Goal: Task Accomplishment & Management: Manage account settings

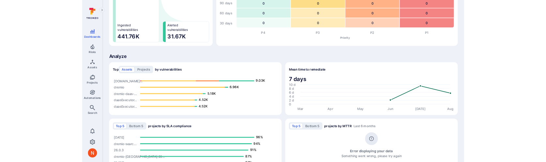
scroll to position [494, 0]
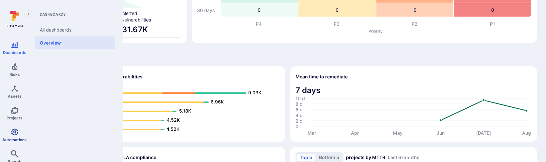
click at [14, 135] on icon "Automations" at bounding box center [15, 133] width 8 height 8
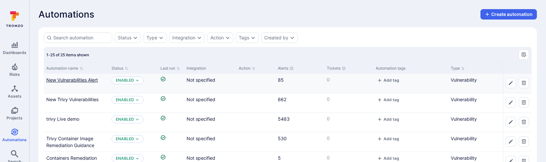
click at [96, 80] on link "New Vulnerabilities Alert" at bounding box center [72, 80] width 52 height 6
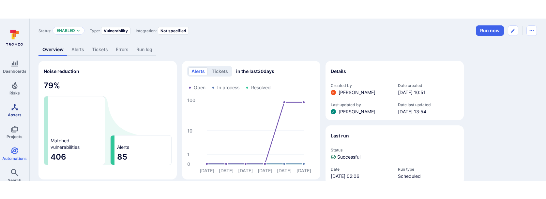
scroll to position [20, 0]
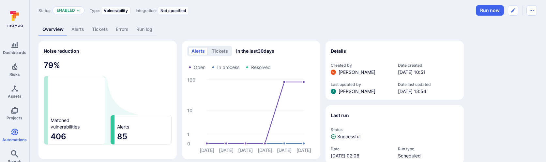
click at [81, 27] on link "Alerts" at bounding box center [78, 29] width 21 height 12
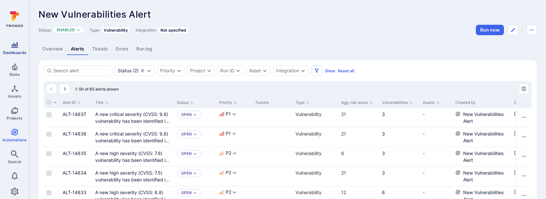
click at [16, 48] on icon "Dashboards" at bounding box center [15, 45] width 8 height 8
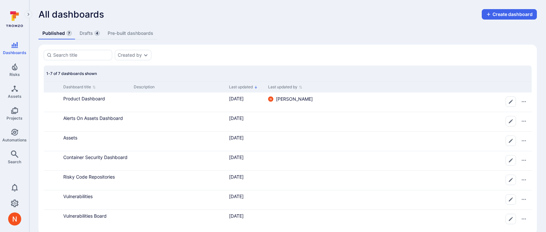
click at [89, 35] on link "Drafts 4" at bounding box center [90, 33] width 28 height 12
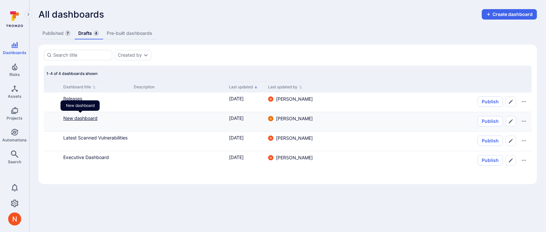
click at [84, 117] on link "New dashboard" at bounding box center [80, 118] width 34 height 6
click at [73, 102] on div "Releases" at bounding box center [95, 98] width 65 height 7
click at [73, 98] on link "Releases" at bounding box center [72, 99] width 19 height 6
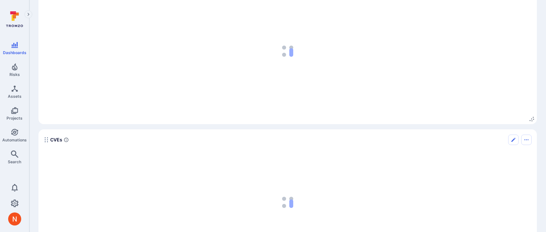
scroll to position [1038, 0]
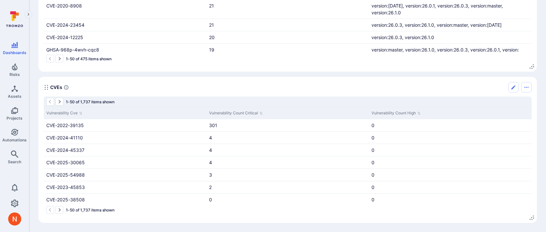
click at [230, 82] on div "CVEs" at bounding box center [288, 87] width 488 height 10
click at [238, 89] on div "CVEs" at bounding box center [288, 87] width 488 height 10
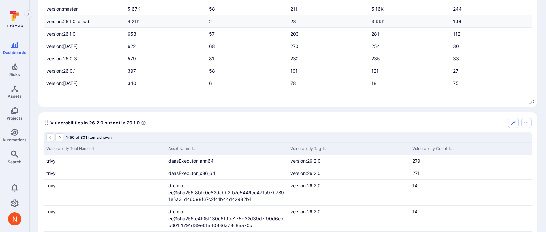
scroll to position [0, 0]
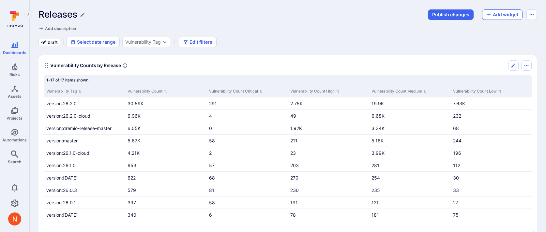
click at [497, 14] on button "Add widget" at bounding box center [502, 14] width 40 height 10
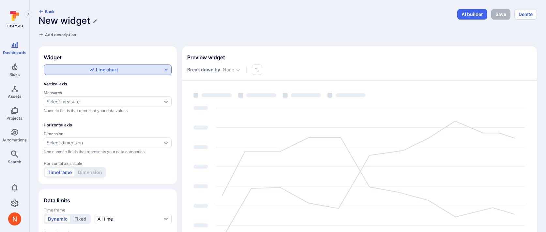
click at [121, 70] on div "Line chart" at bounding box center [103, 70] width 117 height 7
click at [92, 97] on div "Vertical bar chart" at bounding box center [70, 95] width 43 height 7
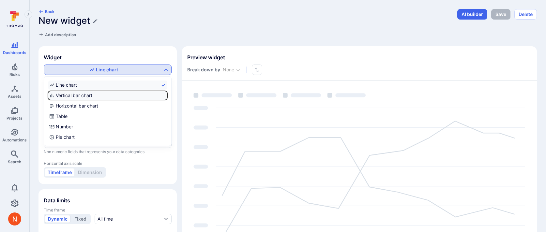
click at [166, 96] on input "Vertical bar chart" at bounding box center [166, 96] width 0 height 0
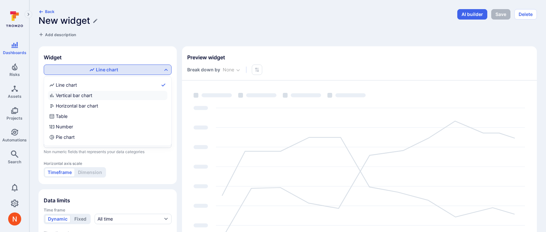
checkbox input "true"
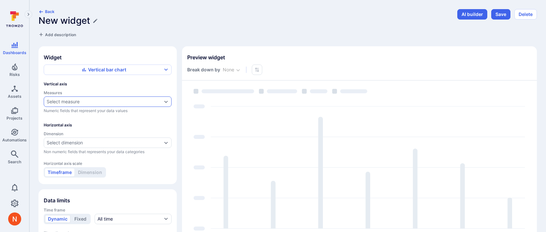
click at [71, 104] on div "Select measure" at bounding box center [63, 101] width 33 height 5
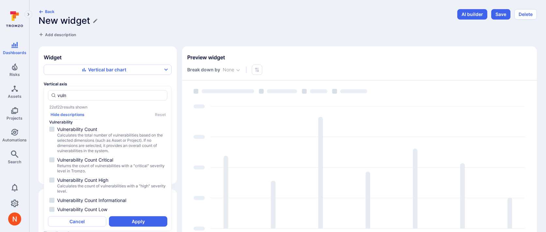
scroll to position [36, 0]
click at [104, 153] on li "Vulnerability Count Calculates the total number of vulnerabilities based on the…" at bounding box center [107, 139] width 119 height 29
click at [99, 140] on span "Calculates the total number of vulnerabilities based on the selected dimensions…" at bounding box center [111, 142] width 109 height 21
click at [99, 167] on span "Returns the count of vulnerabilities with a "critical" severity level in Tromzo." at bounding box center [111, 168] width 109 height 10
click at [99, 178] on span "Vulnerability Count High" at bounding box center [111, 180] width 109 height 7
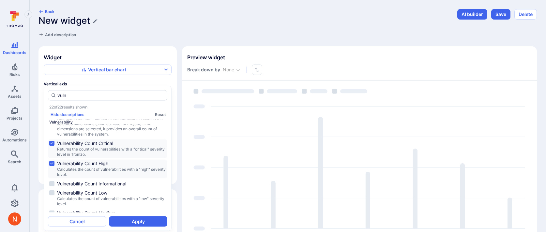
scroll to position [73, 0]
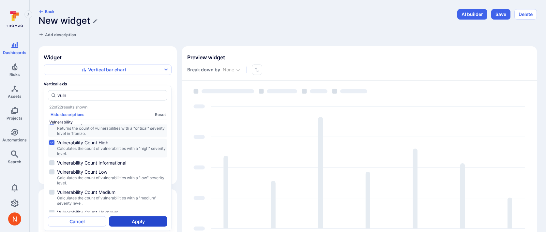
type input "vuln"
click at [135, 220] on button "Apply" at bounding box center [138, 221] width 58 height 10
type input "quarter"
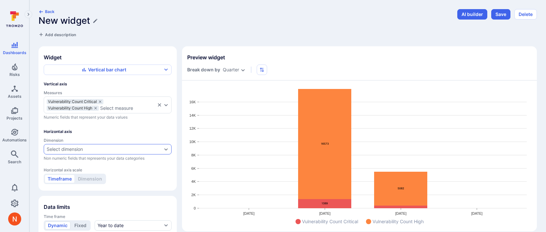
click at [90, 148] on div "Select dimension" at bounding box center [104, 149] width 115 height 5
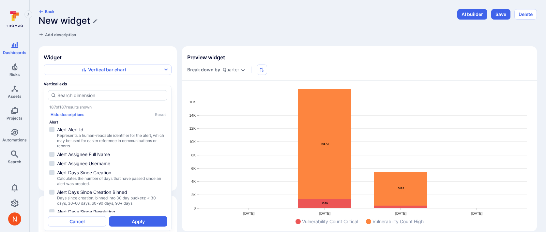
click at [188, 42] on div "Back New widget Add description AI builder Save Delete Widget Vertical bar char…" at bounding box center [287, 166] width 499 height 315
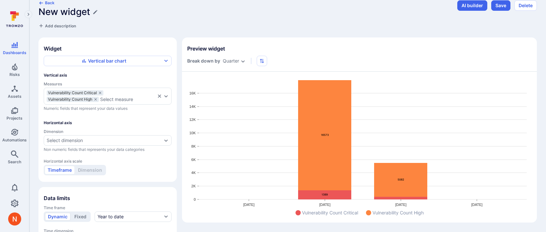
scroll to position [21, 0]
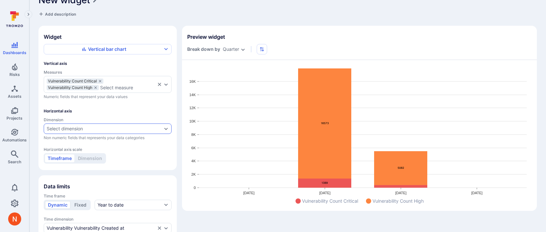
click at [84, 131] on div "Select dimension" at bounding box center [108, 129] width 128 height 10
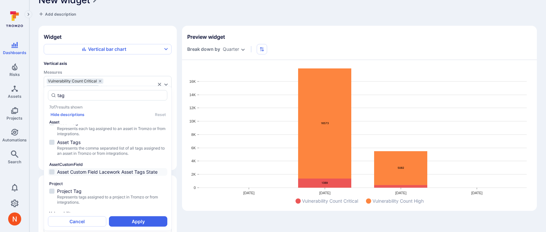
scroll to position [78, 0]
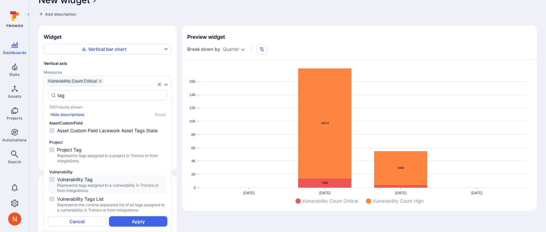
click at [111, 184] on span "Represents tags assigned to a vulnerability in Tromzo or from integrations." at bounding box center [111, 188] width 109 height 10
type input "tag"
click at [122, 220] on button "Apply" at bounding box center [138, 221] width 58 height 10
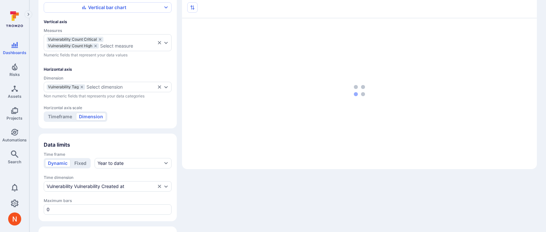
scroll to position [100, 0]
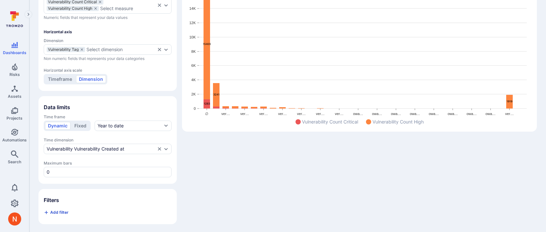
click at [59, 212] on span "Add filter" at bounding box center [59, 212] width 18 height 5
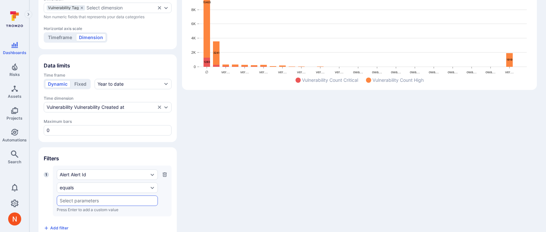
scroll to position [157, 0]
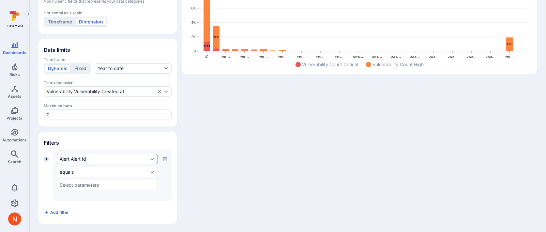
click at [90, 159] on div "Alert Alert Id" at bounding box center [104, 159] width 89 height 5
type input "tag"
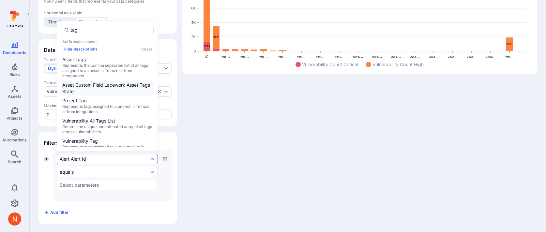
scroll to position [73, 0]
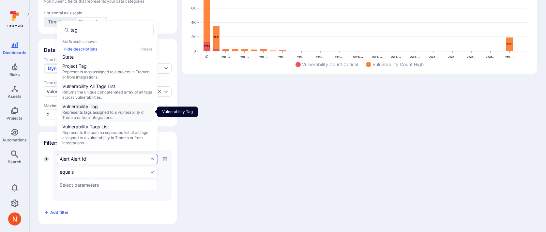
click at [105, 117] on span "Represents tags assigned to a vulnerability in Tromzo or from integrations." at bounding box center [107, 115] width 90 height 10
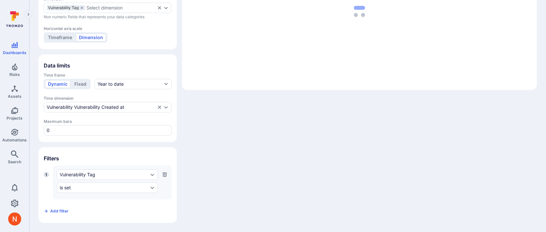
scroll to position [140, 0]
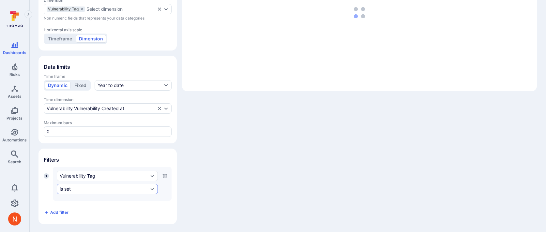
click at [81, 185] on div "is set" at bounding box center [107, 189] width 101 height 10
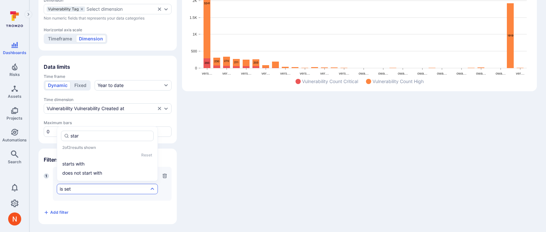
type input "start"
click at [97, 161] on li "starts with" at bounding box center [107, 164] width 93 height 8
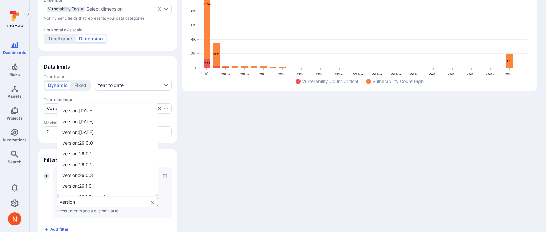
type input "version:"
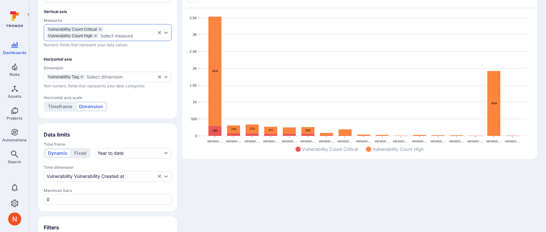
scroll to position [98, 0]
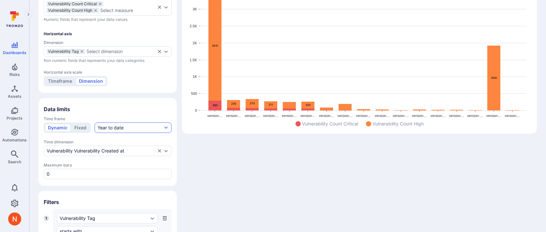
click at [123, 127] on button "Year to date" at bounding box center [133, 128] width 77 height 10
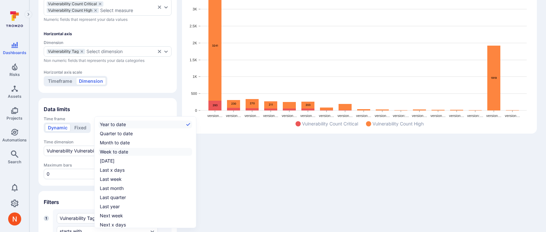
click at [119, 152] on div "Week to date" at bounding box center [114, 152] width 28 height 7
click at [191, 152] on input "Week to date" at bounding box center [191, 152] width 0 height 0
checkbox input "true"
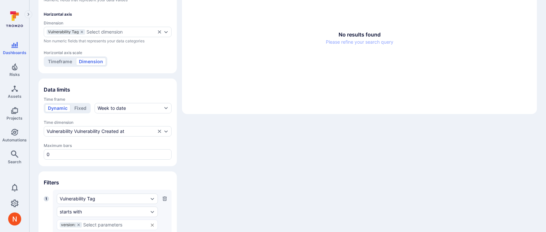
scroll to position [157, 0]
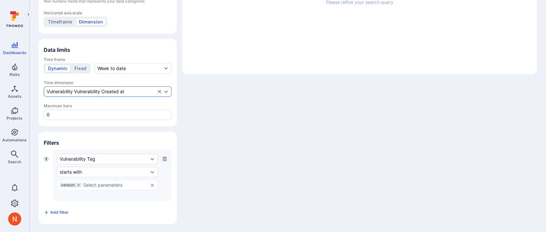
click at [114, 94] on div "Vulnerability Vulnerability Created at" at bounding box center [108, 91] width 128 height 10
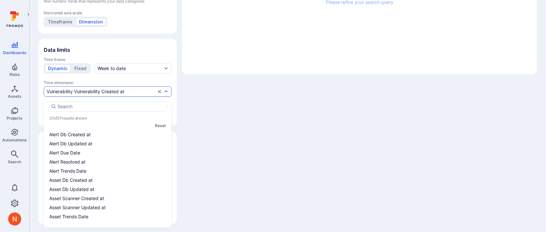
scroll to position [143, 0]
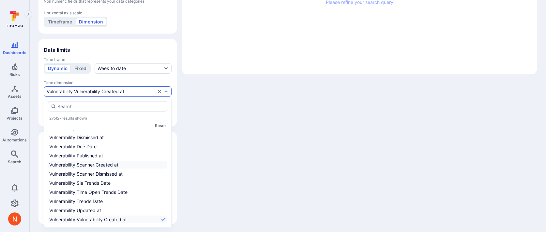
click at [95, 167] on li "Vulnerability Scanner Created at" at bounding box center [107, 165] width 119 height 8
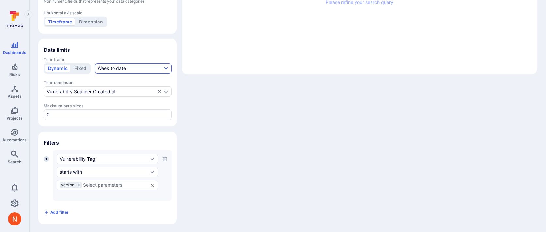
click at [135, 69] on button "Week to date" at bounding box center [133, 68] width 77 height 10
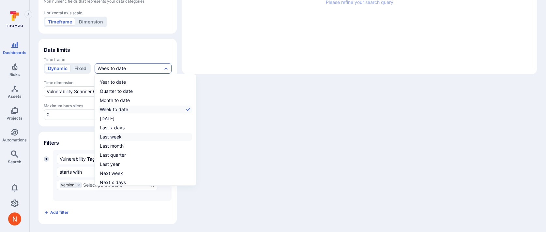
click at [109, 136] on div "Last week" at bounding box center [111, 137] width 22 height 7
click at [191, 137] on input "Last week" at bounding box center [191, 137] width 0 height 0
checkbox input "true"
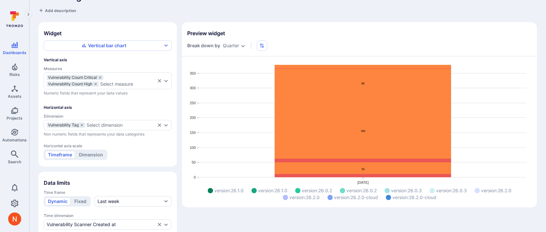
scroll to position [26, 0]
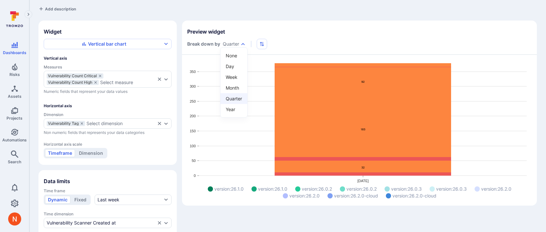
click at [226, 45] on body "Dashboards Risks Assets Projects Automations Search 0 Dashboards All dashboards…" at bounding box center [273, 90] width 546 height 232
click at [229, 75] on li "Week" at bounding box center [234, 77] width 27 height 11
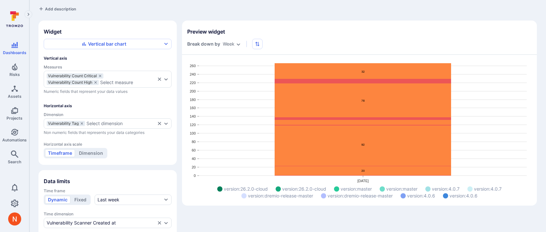
click at [231, 41] on body "Dashboards Risks Assets Projects Automations Search 0 Dashboards All dashboards…" at bounding box center [273, 90] width 546 height 232
click at [235, 67] on li "Day" at bounding box center [231, 66] width 27 height 11
type input "day"
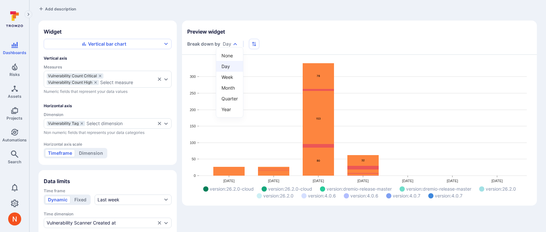
click at [225, 44] on body "Dashboards Risks Assets Projects Automations Search 0 Dashboards All dashboards…" at bounding box center [273, 90] width 546 height 232
click at [185, 114] on div at bounding box center [273, 116] width 546 height 232
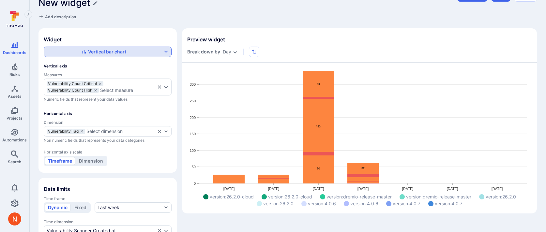
scroll to position [0, 0]
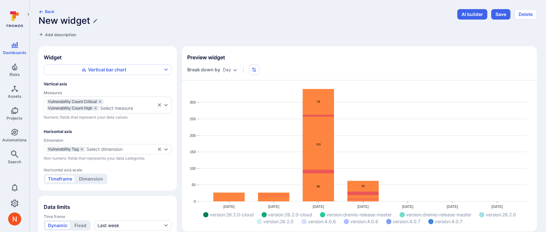
click at [110, 75] on div "Vertical bar chart Vertical axis Measures Vulnerability Count Critical Vulnerab…" at bounding box center [108, 125] width 128 height 120
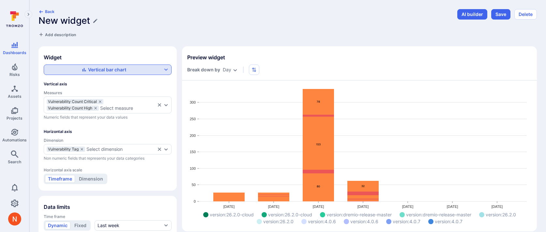
click at [109, 68] on div "Vertical bar chart" at bounding box center [104, 70] width 45 height 7
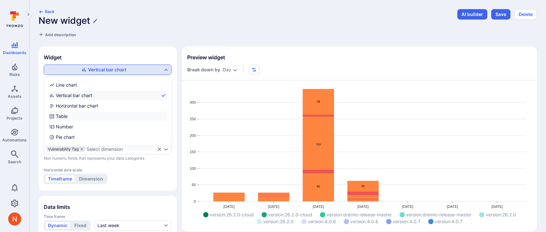
click at [89, 114] on label "Table" at bounding box center [107, 116] width 119 height 9
click at [166, 116] on input "Table" at bounding box center [166, 116] width 0 height 0
checkbox input "true"
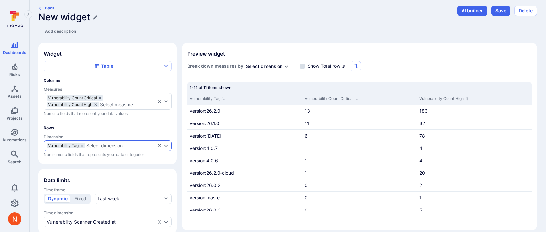
scroll to position [4, 0]
click at [82, 144] on icon "dimensions" at bounding box center [82, 145] width 4 height 4
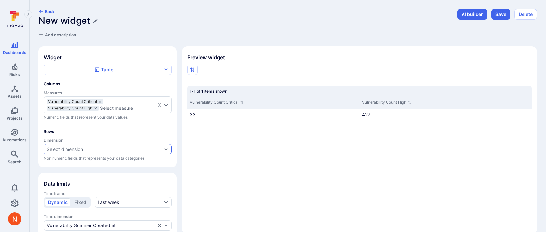
scroll to position [1, 0]
click at [69, 148] on div "Select dimension" at bounding box center [65, 148] width 36 height 5
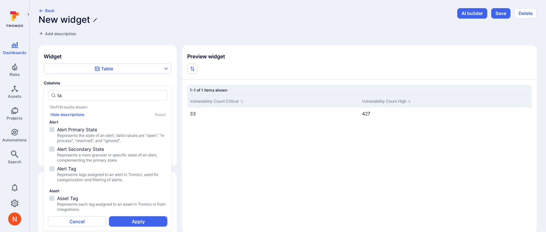
type input "t"
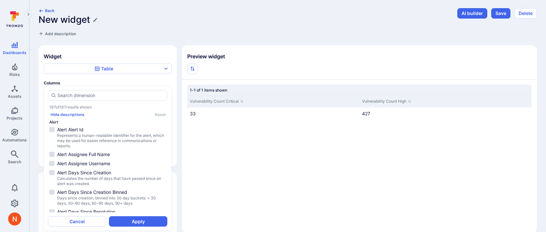
click at [190, 39] on div "Back New widget Add description AI builder Save Delete Widget Table Columns Mea…" at bounding box center [287, 171] width 499 height 326
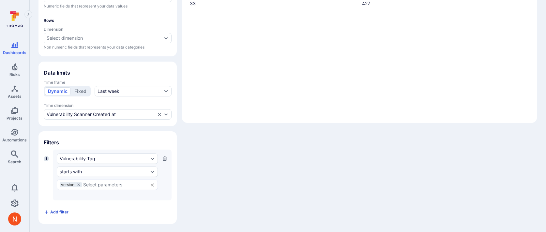
click at [59, 210] on span "Add filter" at bounding box center [59, 212] width 18 height 5
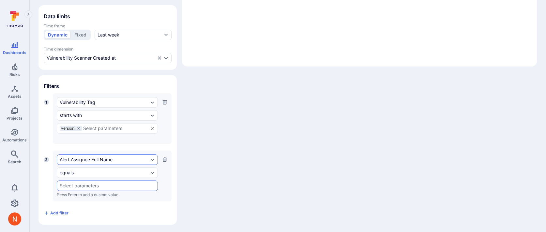
scroll to position [169, 0]
click at [91, 161] on div "Alert Assignee Full Name" at bounding box center [107, 159] width 101 height 10
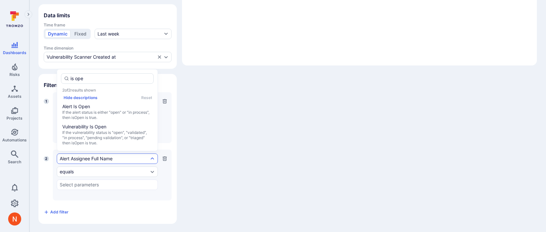
type input "is open"
click at [92, 132] on span "If the vulnerability status is "open", "validated", "in process", "pending vali…" at bounding box center [107, 138] width 90 height 16
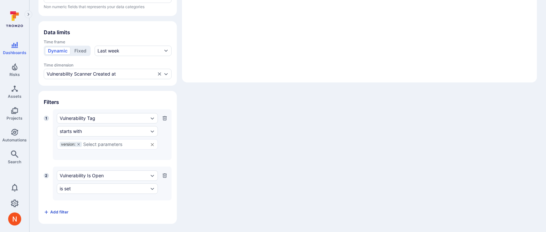
click at [60, 214] on button "Add filter" at bounding box center [56, 212] width 25 height 10
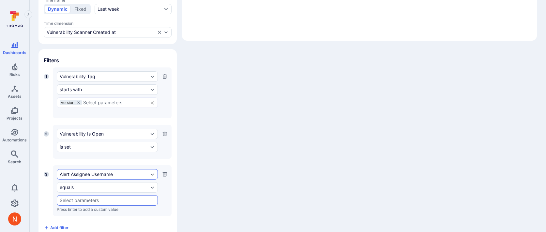
scroll to position [209, 0]
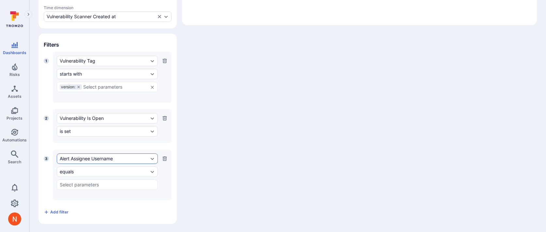
click at [77, 160] on div "Alert Assignee Username" at bounding box center [104, 158] width 89 height 5
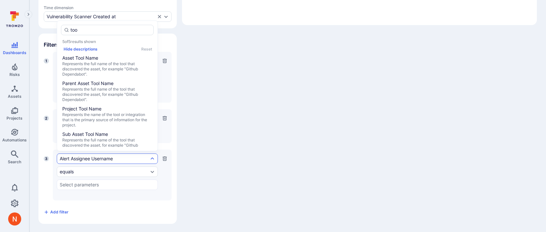
type input "tool"
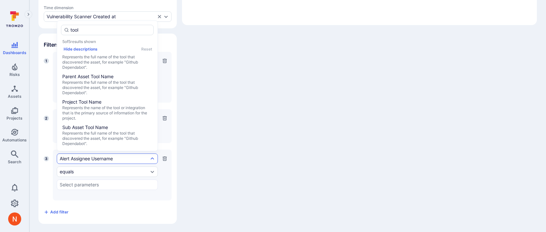
scroll to position [33, 0]
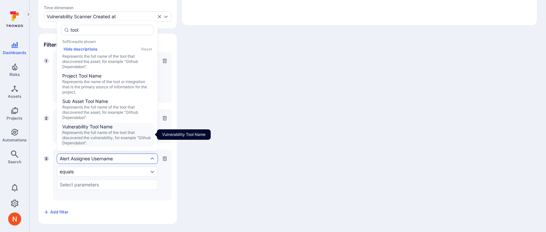
click at [106, 135] on span "Represents the full name of the tool that discovered the vulnerability, for exa…" at bounding box center [107, 138] width 90 height 16
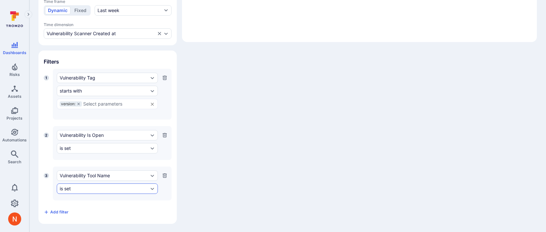
click at [88, 186] on div "is set" at bounding box center [104, 188] width 89 height 5
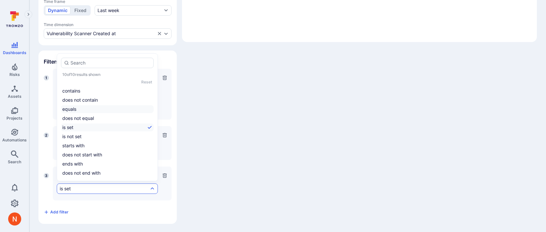
click at [80, 109] on li "equals" at bounding box center [107, 109] width 93 height 8
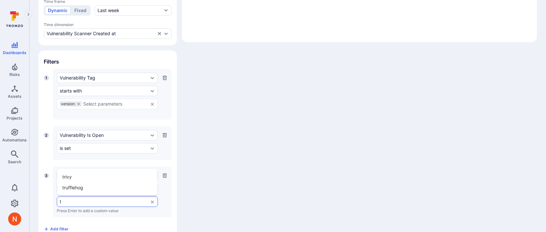
type input "tr"
click at [77, 176] on li "trivy" at bounding box center [107, 177] width 100 height 11
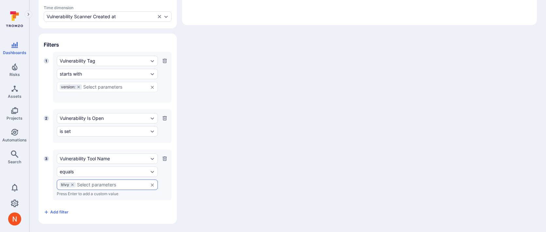
scroll to position [28, 0]
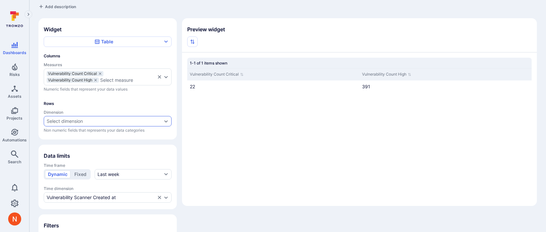
click at [65, 121] on div "Select dimension" at bounding box center [65, 121] width 36 height 5
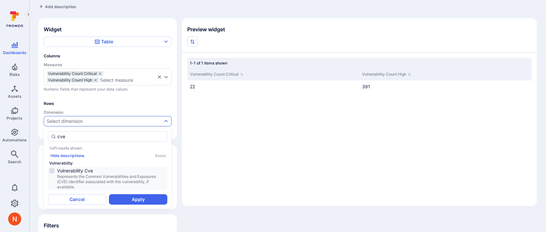
click at [83, 175] on span "Represents the Common Vulnerabilities and Exposures (CVE) identifier associated…" at bounding box center [111, 182] width 109 height 16
type input "cve"
click at [131, 197] on button "Apply" at bounding box center [138, 199] width 58 height 10
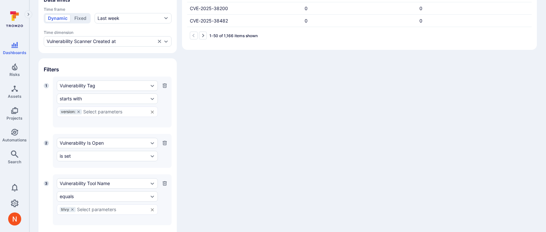
scroll to position [209, 0]
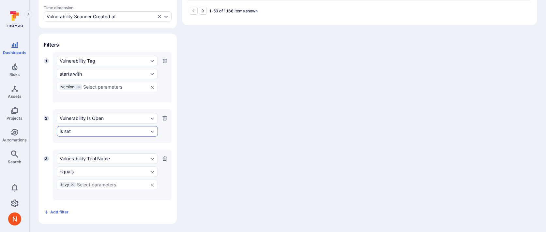
click at [90, 130] on div "is set" at bounding box center [104, 131] width 89 height 5
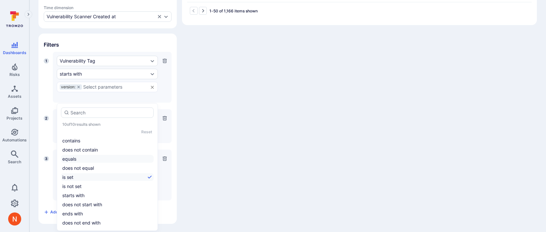
click at [71, 158] on li "equals" at bounding box center [107, 159] width 93 height 8
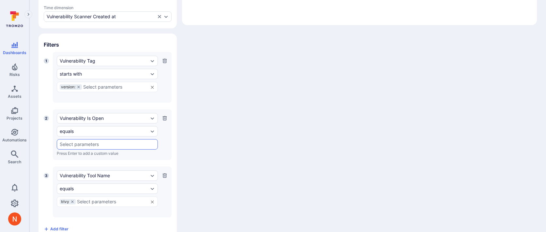
click at [78, 144] on input "text" at bounding box center [107, 144] width 95 height 5
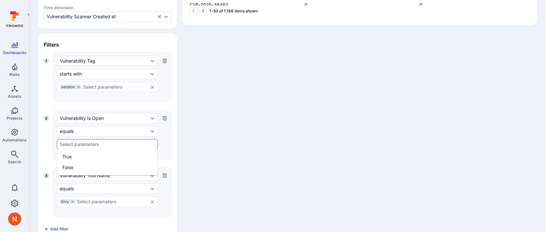
click at [75, 160] on li "True" at bounding box center [107, 156] width 100 height 11
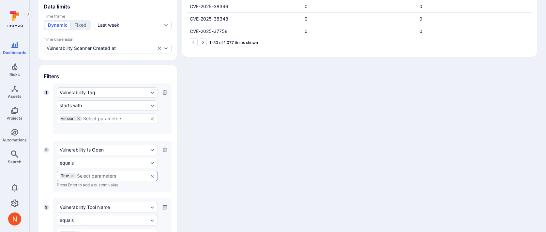
scroll to position [214, 0]
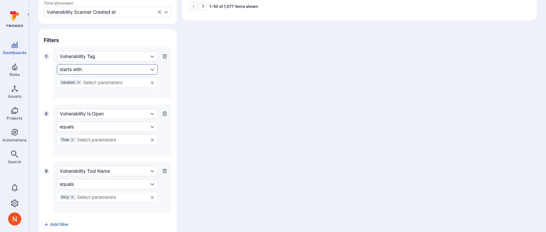
click at [101, 64] on div "starts with" at bounding box center [107, 69] width 101 height 10
click at [84, 65] on div "starts with" at bounding box center [107, 69] width 101 height 10
click at [84, 68] on div "starts with" at bounding box center [104, 69] width 89 height 5
type input "s"
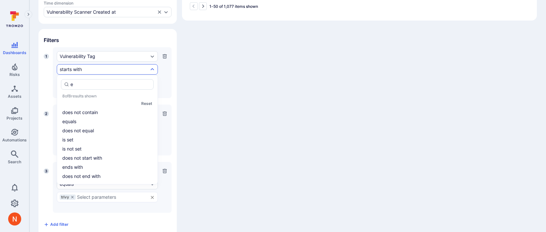
type input "eq"
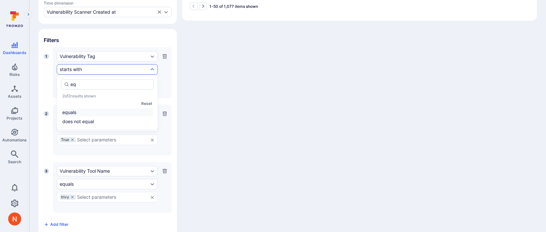
click at [82, 110] on li "equals" at bounding box center [107, 113] width 93 height 8
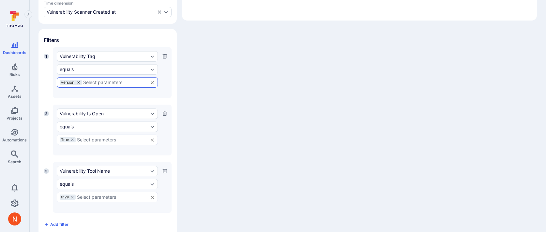
click at [79, 81] on icon at bounding box center [78, 82] width 2 height 2
click at [79, 81] on input "text" at bounding box center [107, 82] width 95 height 5
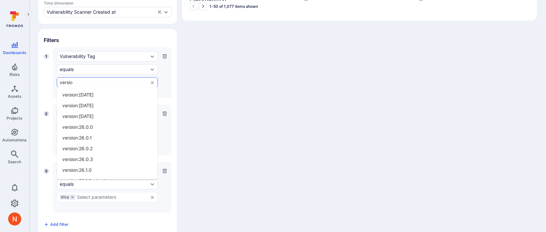
type input "version"
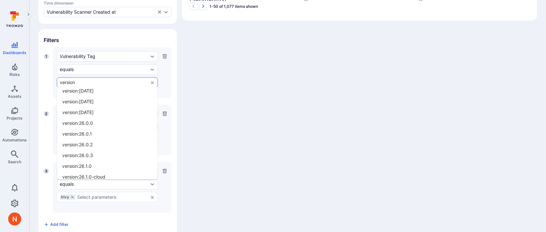
drag, startPoint x: 87, startPoint y: 133, endPoint x: 87, endPoint y: 146, distance: 12.7
click at [87, 146] on ul "version:25.2.15 version:25.2.16 version:25.2.18 version:26.0.0 version:26.0.1 v…" at bounding box center [107, 133] width 100 height 93
click at [87, 146] on li "version:26.0.2" at bounding box center [107, 144] width 100 height 11
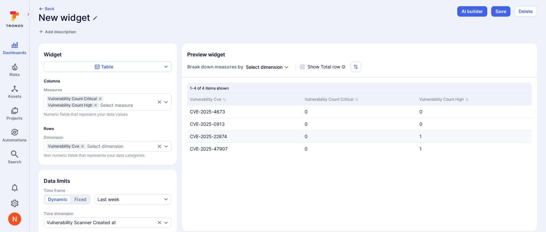
scroll to position [0, 0]
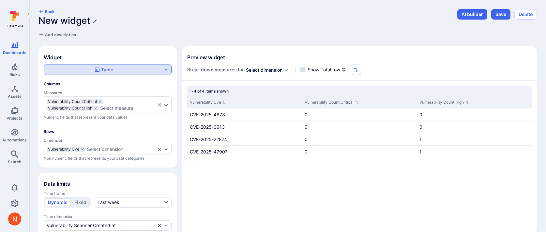
click at [111, 71] on div "Table" at bounding box center [104, 70] width 19 height 7
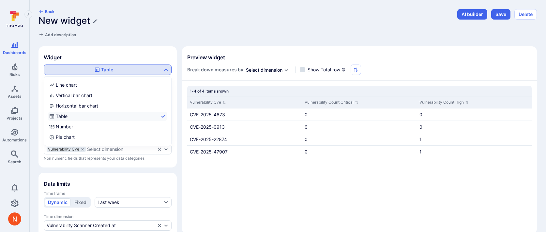
click at [151, 20] on div at bounding box center [273, 116] width 546 height 232
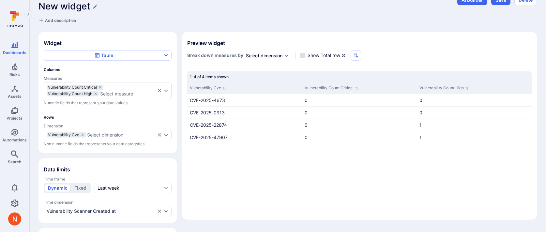
scroll to position [16, 0]
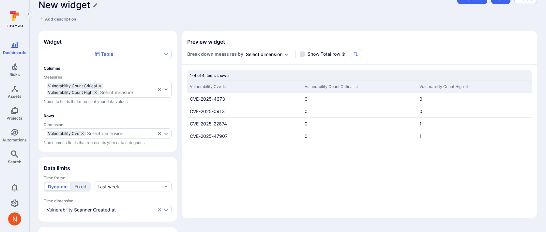
click at [268, 173] on div "Vulnerability Cve Vulnerability Count Critical Vulnerability Count High CVE-202…" at bounding box center [359, 140] width 345 height 118
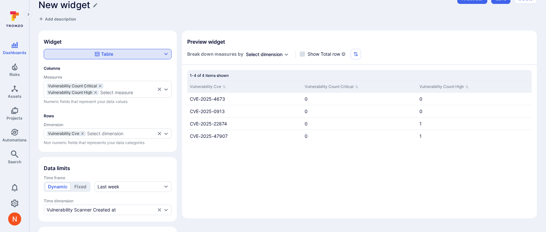
click at [106, 55] on div "Table" at bounding box center [104, 54] width 19 height 7
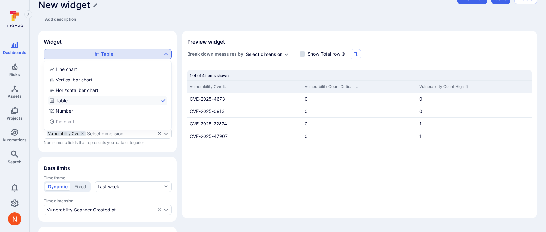
click at [225, 173] on div at bounding box center [273, 116] width 546 height 232
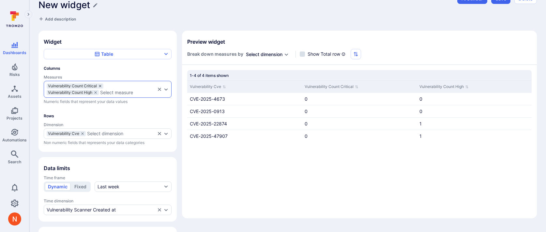
click at [99, 86] on icon "measures" at bounding box center [100, 86] width 4 height 4
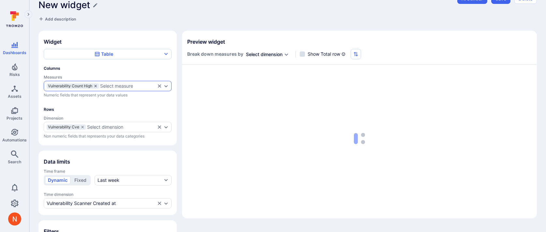
click at [96, 85] on icon "measures" at bounding box center [95, 86] width 2 height 2
click at [93, 87] on div "Select measure" at bounding box center [104, 86] width 115 height 5
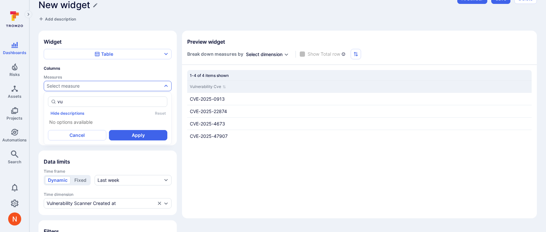
type input "v"
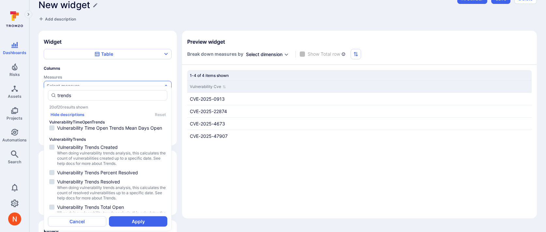
scroll to position [395, 0]
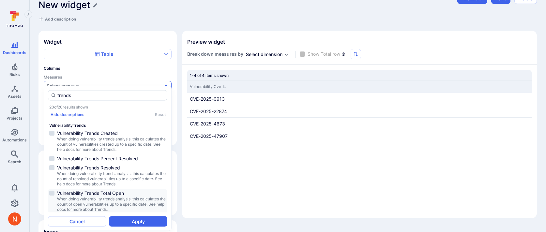
click at [116, 197] on span "When doing vulnerability trends analysis, this calculates the count of open vul…" at bounding box center [111, 205] width 109 height 16
type input "trends"
click at [143, 223] on button "Apply" at bounding box center [138, 221] width 58 height 10
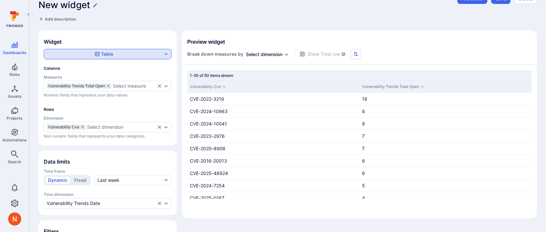
click at [101, 51] on div "Table" at bounding box center [104, 54] width 19 height 7
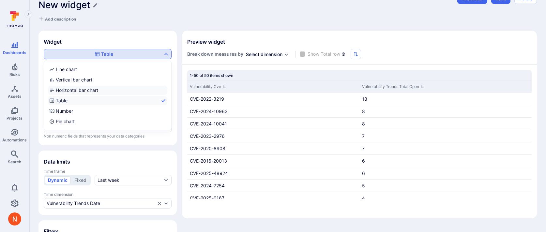
click at [84, 88] on div "Horizontal bar chart" at bounding box center [73, 90] width 49 height 7
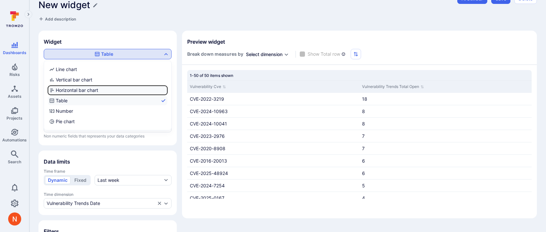
click at [166, 90] on input "Horizontal bar chart" at bounding box center [166, 90] width 0 height 0
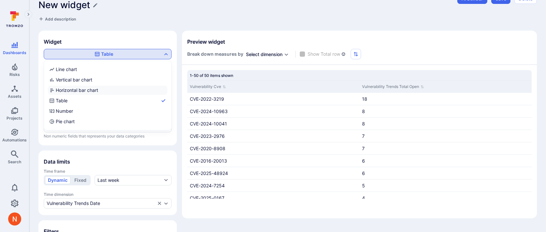
checkbox input "true"
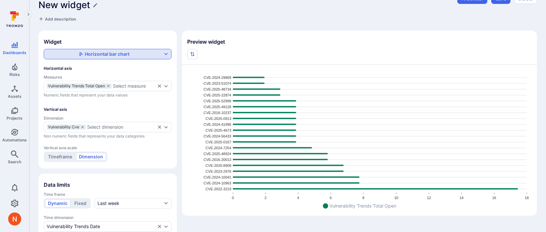
click at [97, 54] on div "Horizontal bar chart" at bounding box center [103, 54] width 51 height 7
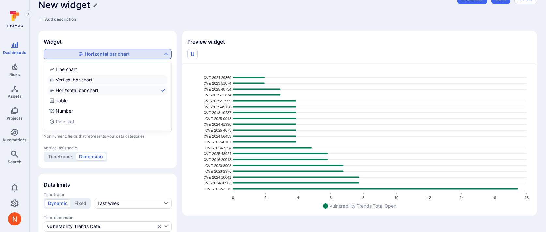
click at [83, 79] on div "Vertical bar chart" at bounding box center [70, 80] width 43 height 7
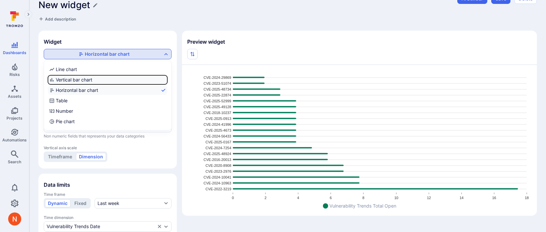
click at [166, 80] on input "Vertical bar chart" at bounding box center [166, 80] width 0 height 0
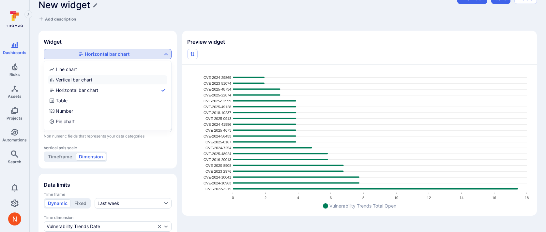
checkbox input "true"
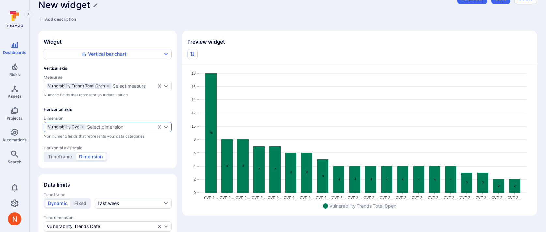
click at [83, 127] on icon "dimensions" at bounding box center [82, 127] width 2 height 2
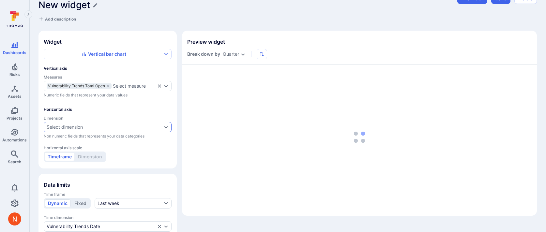
click at [75, 127] on div "Select dimension" at bounding box center [65, 127] width 36 height 5
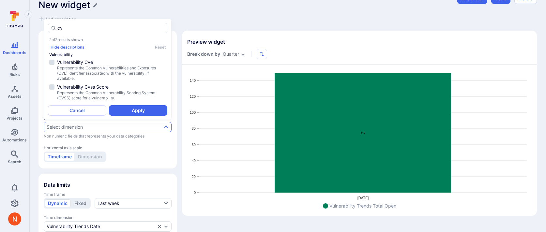
type input "c"
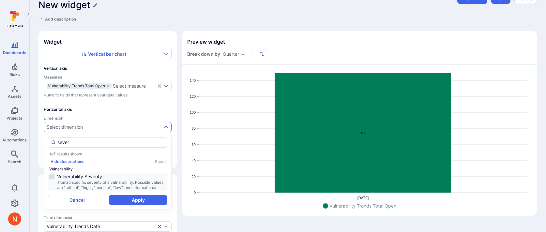
click at [84, 179] on span "Vulnerability Severity" at bounding box center [111, 177] width 109 height 7
type input "sever"
click at [133, 204] on button "Apply" at bounding box center [138, 200] width 58 height 10
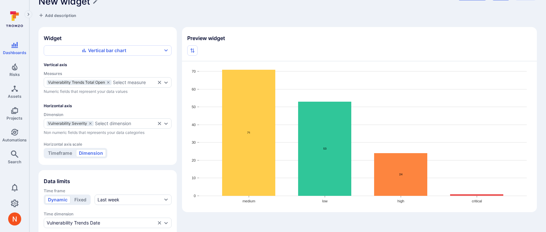
scroll to position [18, 0]
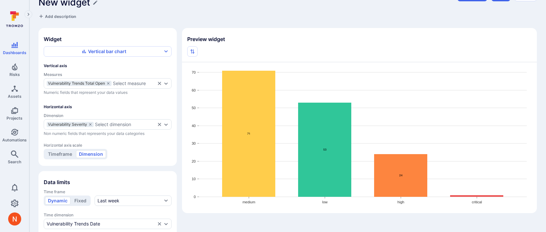
click at [268, 1] on div "New widget" at bounding box center [245, 2] width 415 height 11
click at [271, 18] on div "Back New widget Add description" at bounding box center [245, 5] width 415 height 29
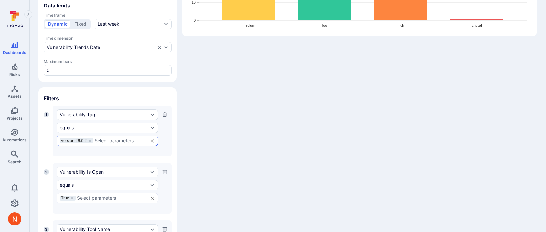
scroll to position [118, 0]
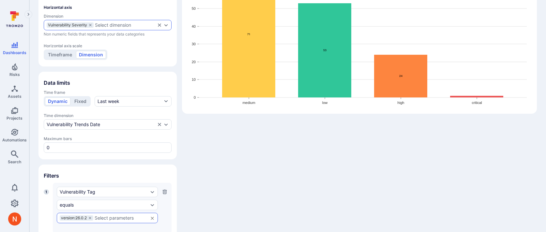
click at [98, 23] on div "Select dimension" at bounding box center [113, 25] width 36 height 5
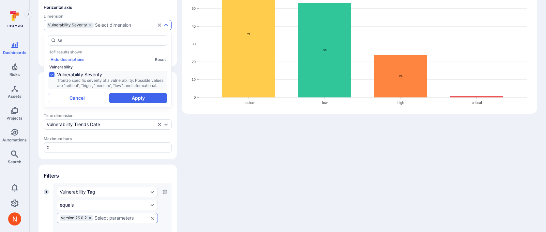
type input "s"
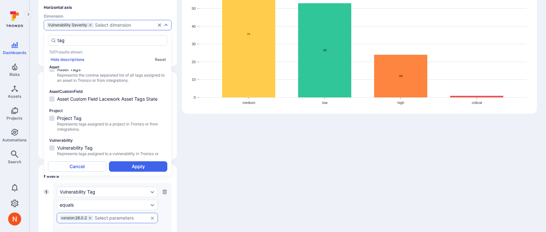
scroll to position [78, 0]
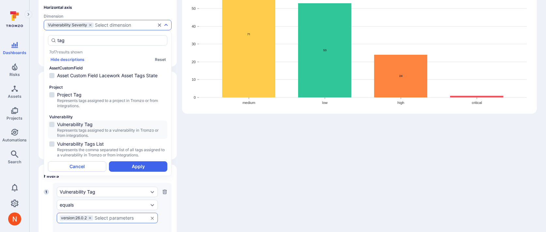
click at [89, 126] on span "Vulnerability Tag" at bounding box center [111, 124] width 109 height 7
type input "tag"
click at [122, 166] on button "Apply" at bounding box center [138, 166] width 58 height 10
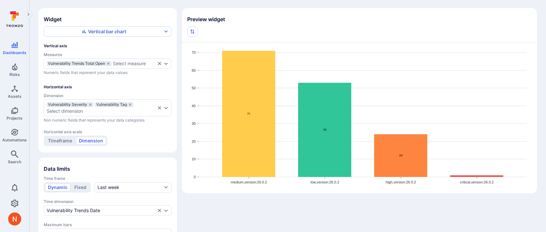
scroll to position [38, 0]
click at [110, 64] on icon "measures" at bounding box center [108, 63] width 4 height 4
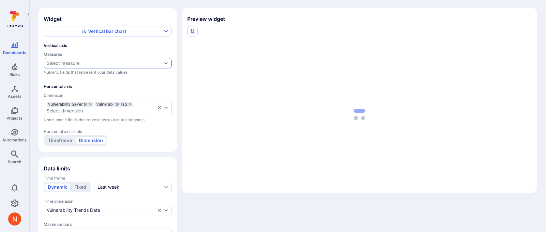
click at [100, 64] on div "Select measure" at bounding box center [104, 63] width 115 height 5
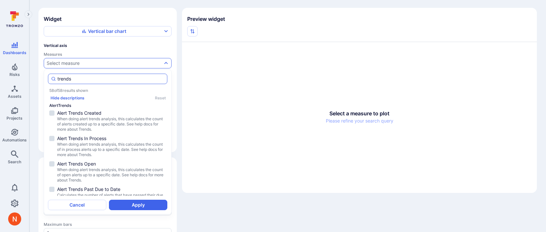
click at [85, 81] on input "trends" at bounding box center [110, 79] width 107 height 7
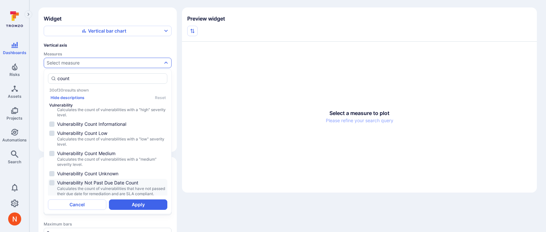
scroll to position [457, 0]
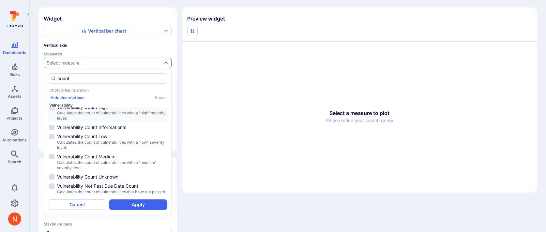
click at [106, 111] on span "Vulnerability Count High" at bounding box center [111, 107] width 109 height 7
click at [109, 101] on span "Returns the count of vulnerabilities with a "critical" severity level in Tromzo." at bounding box center [111, 95] width 109 height 10
click at [105, 111] on span "Vulnerability Count High" at bounding box center [111, 107] width 109 height 7
click at [109, 111] on span "Vulnerability Count High" at bounding box center [111, 107] width 109 height 7
type input "count"
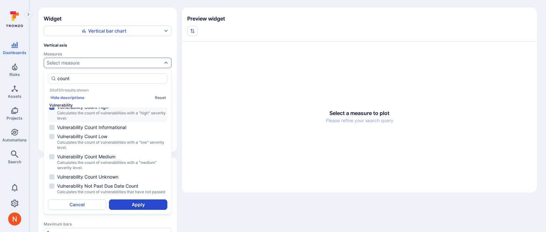
click at [131, 203] on button "Apply" at bounding box center [138, 205] width 58 height 10
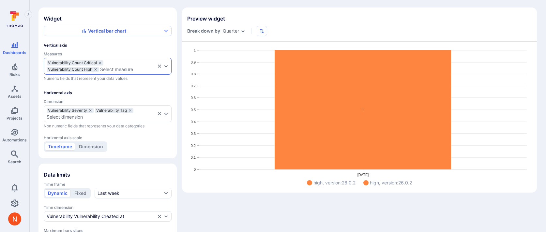
click at [99, 69] on div "Vulnerability Count High" at bounding box center [73, 69] width 52 height 5
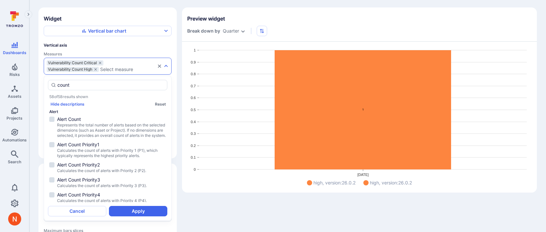
scroll to position [383, 0]
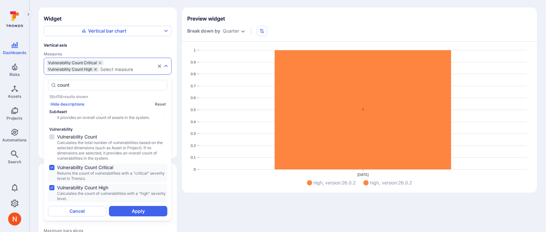
click at [96, 69] on icon "measures" at bounding box center [96, 70] width 4 height 4
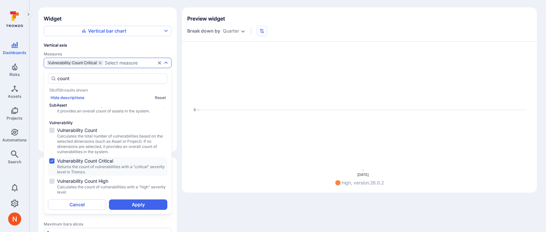
click at [118, 62] on div "Select measure" at bounding box center [121, 62] width 33 height 5
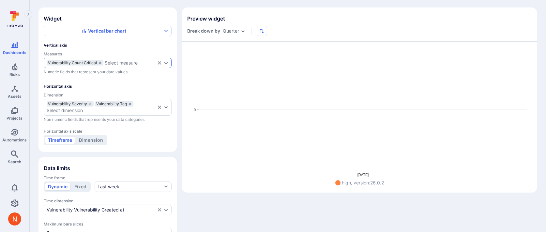
click at [127, 61] on div "Select measure" at bounding box center [121, 62] width 33 height 5
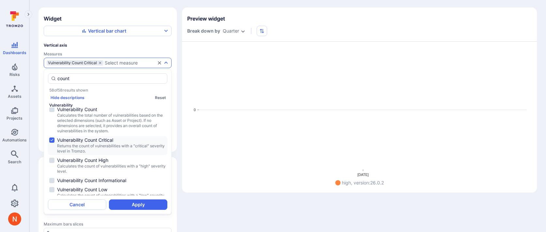
scroll to position [411, 0]
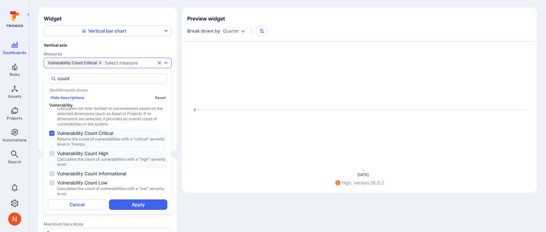
click at [97, 167] on span "Calculates the count of vulnerabilities with a "high" severity level." at bounding box center [111, 162] width 109 height 10
click at [125, 204] on button "Apply" at bounding box center [138, 205] width 58 height 10
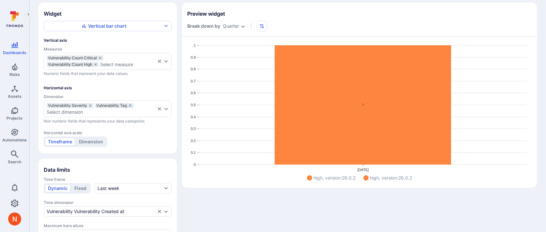
scroll to position [42, 0]
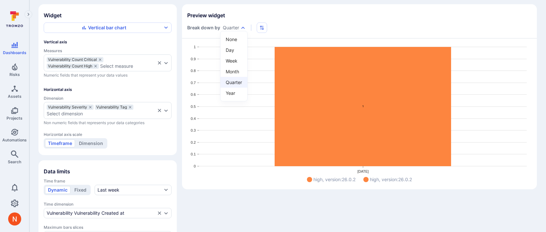
click at [231, 26] on body "Dashboards Risks Assets Projects Automations Search 0 Dashboards All dashboards…" at bounding box center [273, 74] width 546 height 232
click at [233, 64] on li "Week" at bounding box center [234, 60] width 27 height 11
click at [233, 26] on body "Dashboards Risks Assets Projects Automations Search 0 Dashboards All dashboards…" at bounding box center [273, 74] width 546 height 232
click at [234, 53] on li "Day" at bounding box center [231, 50] width 27 height 11
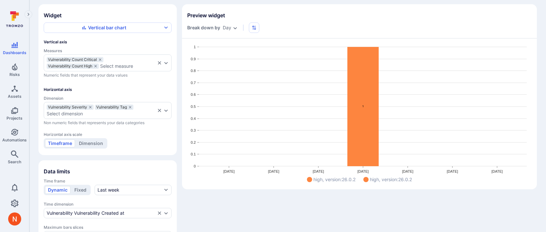
click at [178, 131] on div "Widget Vertical bar chart Vertical axis Measures Vulnerability Count Critical V…" at bounding box center [287, 232] width 499 height 457
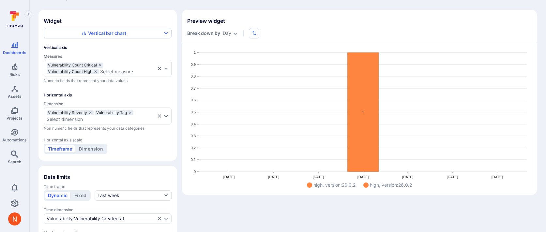
scroll to position [34, 0]
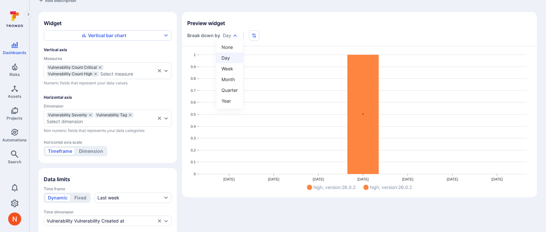
click at [228, 37] on body "Dashboards Risks Assets Projects Automations Search 0 Dashboards All dashboards…" at bounding box center [273, 82] width 546 height 232
click at [228, 66] on li "Week" at bounding box center [229, 68] width 27 height 11
type input "week"
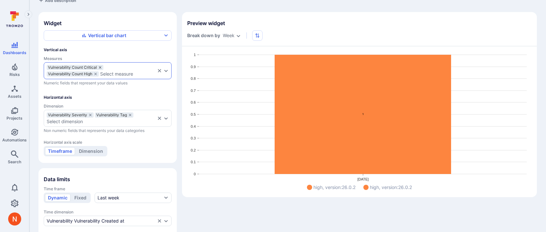
click at [102, 66] on icon "measures" at bounding box center [100, 68] width 4 height 4
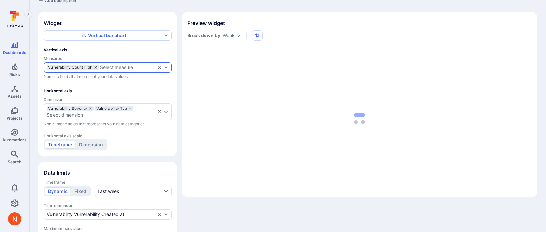
click at [97, 68] on icon "measures" at bounding box center [96, 68] width 4 height 4
click at [100, 67] on div "Select measure" at bounding box center [104, 67] width 115 height 5
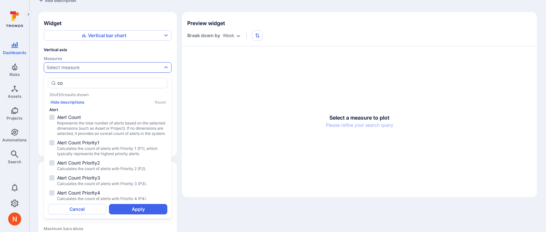
type input "c"
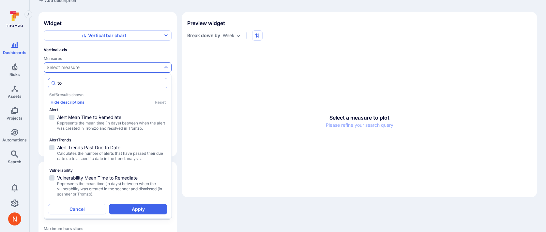
type input "t"
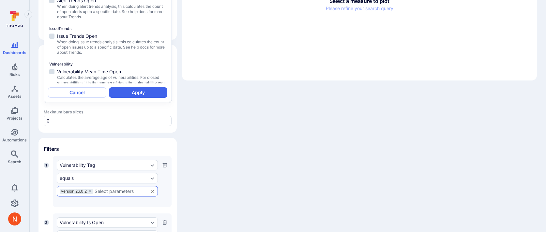
scroll to position [73, 0]
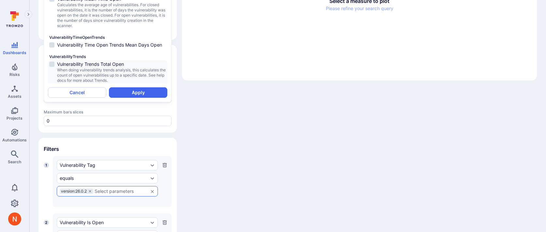
click at [116, 68] on span "When doing vulnerability trends analysis, this calculates the count of open vul…" at bounding box center [111, 76] width 109 height 16
type input "open"
click at [132, 92] on button "Apply" at bounding box center [138, 92] width 58 height 10
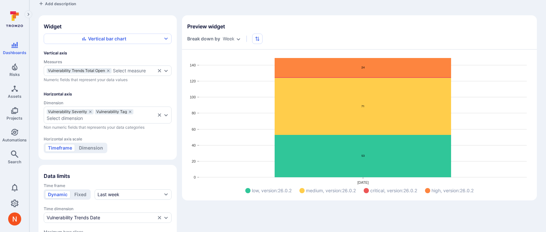
scroll to position [30, 0]
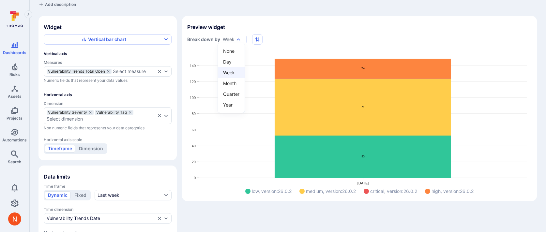
click at [237, 42] on body "Dashboards Risks Assets Projects Automations Search 0 Dashboards All dashboards…" at bounding box center [273, 86] width 546 height 232
click at [229, 82] on li "Month" at bounding box center [231, 83] width 27 height 11
type input "month"
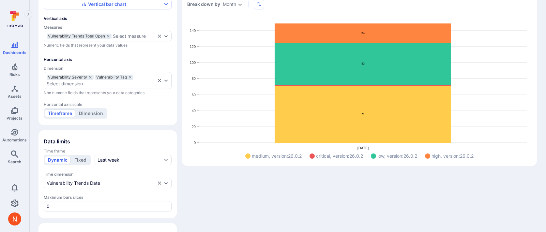
scroll to position [70, 0]
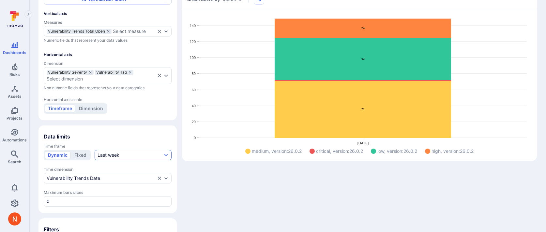
click at [128, 155] on button "Last week" at bounding box center [133, 155] width 77 height 10
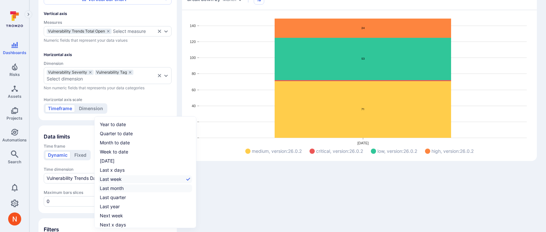
click at [122, 188] on div "Last month" at bounding box center [112, 188] width 24 height 7
click at [191, 189] on input "Last month" at bounding box center [191, 189] width 0 height 0
checkbox input "true"
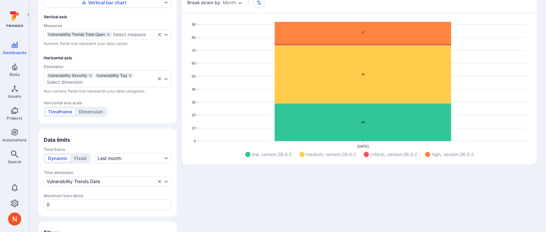
scroll to position [73, 0]
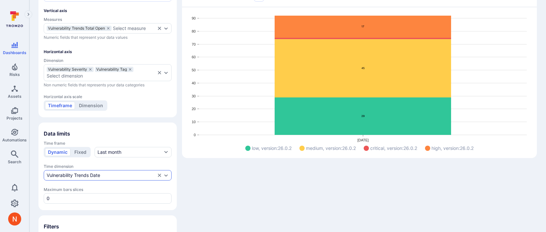
click at [109, 174] on div "Vulnerability Trends Date" at bounding box center [101, 175] width 109 height 5
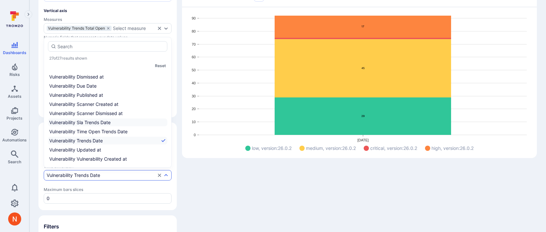
scroll to position [145, 0]
click at [236, 188] on div "Widget Vertical bar chart Vertical axis Measures Vulnerability Trends Total Ope…" at bounding box center [287, 198] width 499 height 450
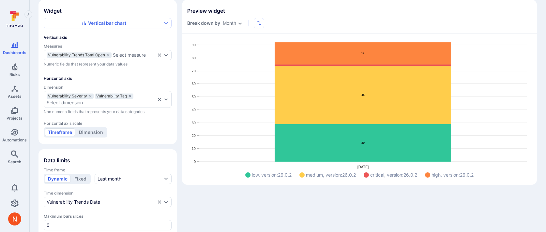
scroll to position [0, 0]
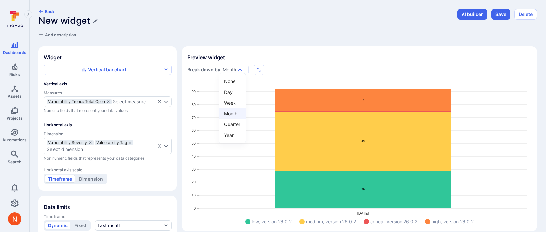
click at [235, 70] on body "Dashboards Risks Assets Projects Automations Search 0 Dashboards All dashboards…" at bounding box center [273, 116] width 546 height 232
click at [232, 100] on li "Week" at bounding box center [232, 103] width 27 height 11
type input "week"
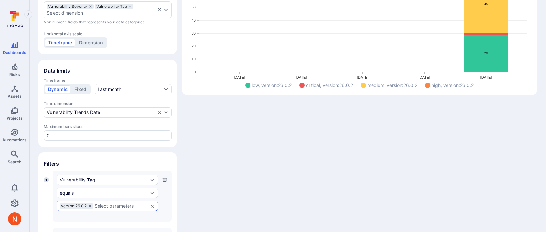
scroll to position [135, 0]
click at [138, 92] on button "Last month" at bounding box center [133, 90] width 77 height 10
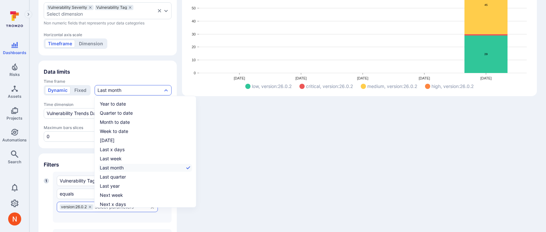
scroll to position [10, 0]
click at [122, 202] on label "All time" at bounding box center [146, 204] width 94 height 8
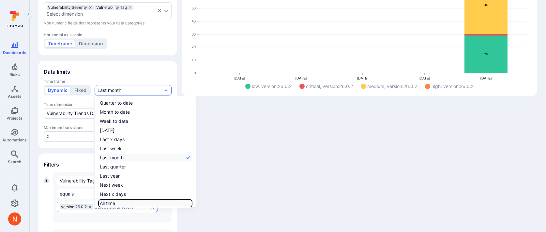
click at [191, 204] on input "All time" at bounding box center [191, 204] width 0 height 0
checkbox input "true"
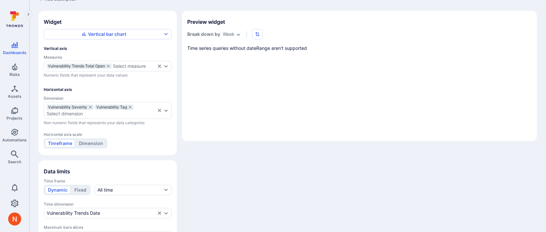
scroll to position [98, 0]
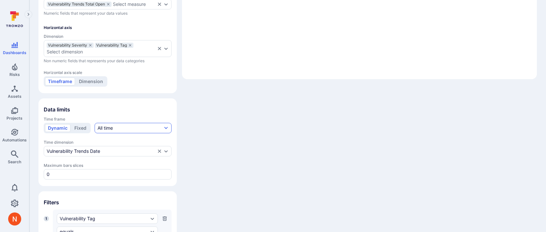
click at [122, 130] on button "All time" at bounding box center [133, 128] width 77 height 10
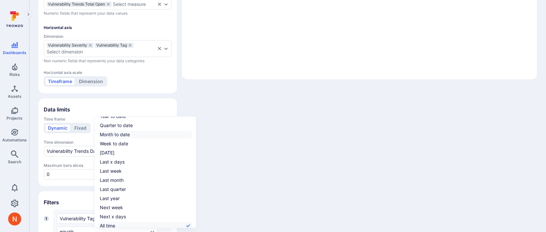
scroll to position [0, 0]
click at [130, 127] on label "Year to date" at bounding box center [146, 125] width 94 height 8
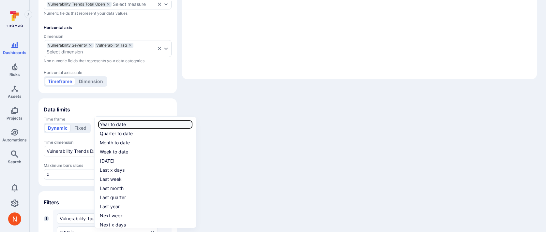
click at [191, 125] on input "Year to date" at bounding box center [191, 125] width 0 height 0
checkbox input "true"
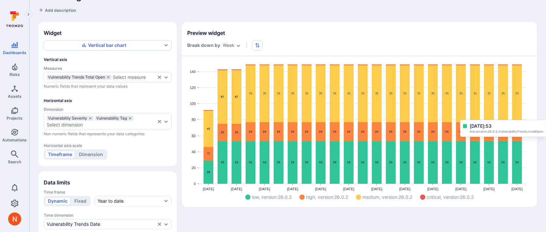
scroll to position [31, 0]
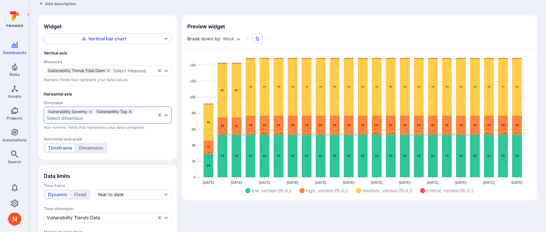
click at [130, 111] on icon "dimensions" at bounding box center [130, 112] width 2 height 2
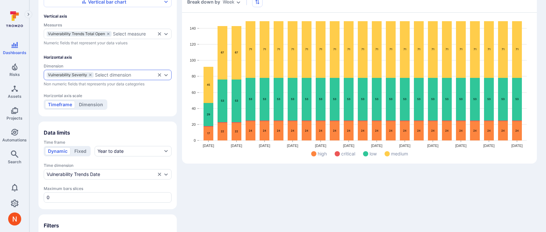
scroll to position [66, 0]
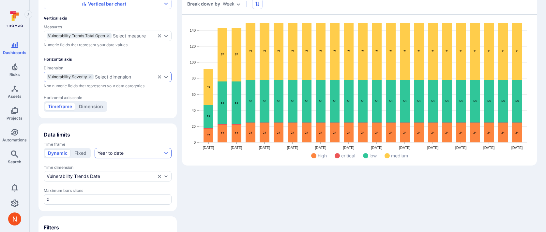
click at [115, 153] on div "Year to date" at bounding box center [111, 153] width 26 height 7
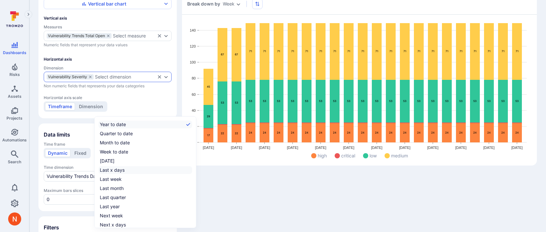
click at [120, 171] on div "Last x days" at bounding box center [112, 170] width 25 height 7
click at [191, 170] on input "Last x days" at bounding box center [191, 170] width 0 height 0
checkbox input "true"
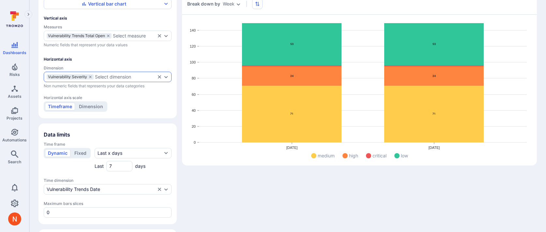
drag, startPoint x: 116, startPoint y: 166, endPoint x: 97, endPoint y: 166, distance: 18.9
click at [97, 166] on div "Last 7 days" at bounding box center [133, 166] width 77 height 10
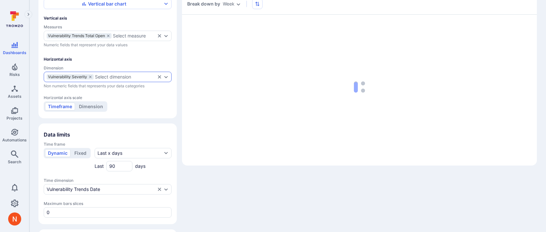
click at [227, 191] on div "Widget Vertical bar chart Vertical axis Measures Vulnerability Trends Total Ope…" at bounding box center [287, 208] width 499 height 457
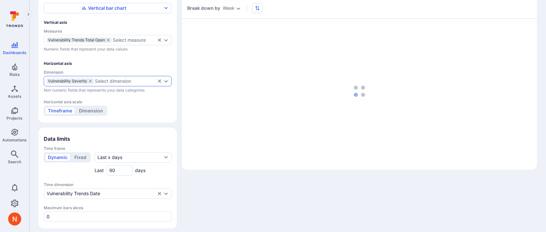
scroll to position [58, 0]
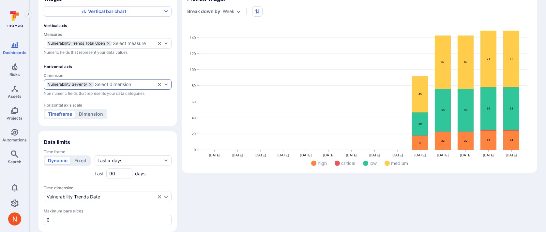
drag, startPoint x: 119, startPoint y: 173, endPoint x: 88, endPoint y: 173, distance: 31.0
click at [88, 173] on div "Dynamic Fixed Last x days Last 90 days" at bounding box center [108, 167] width 128 height 23
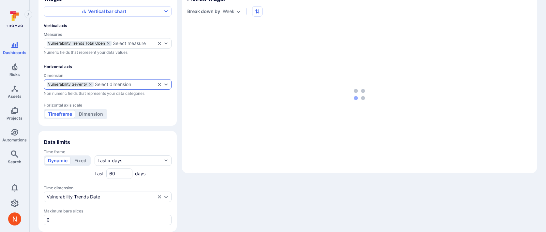
type input "60"
click at [217, 194] on div "Widget Vertical bar chart Vertical axis Measures Vulnerability Trends Total Ope…" at bounding box center [287, 216] width 499 height 457
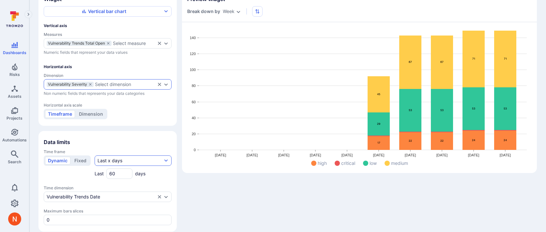
click at [116, 159] on div "Last x days" at bounding box center [110, 161] width 25 height 7
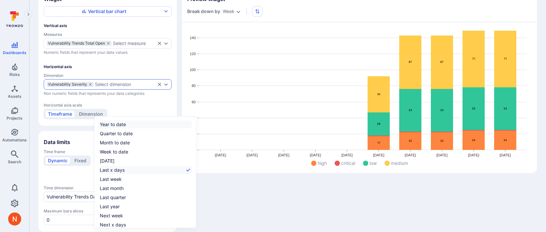
click at [117, 125] on div "Year to date" at bounding box center [113, 124] width 26 height 7
click at [191, 125] on input "Year to date" at bounding box center [191, 125] width 0 height 0
checkbox input "true"
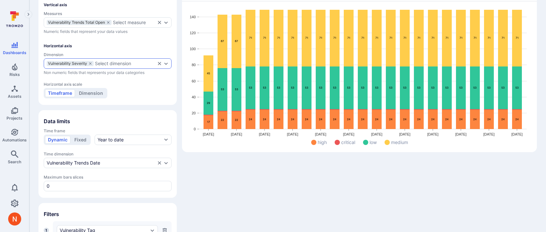
scroll to position [0, 0]
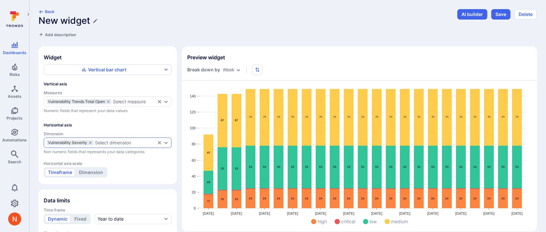
click at [84, 23] on h1 "New widget" at bounding box center [64, 20] width 52 height 11
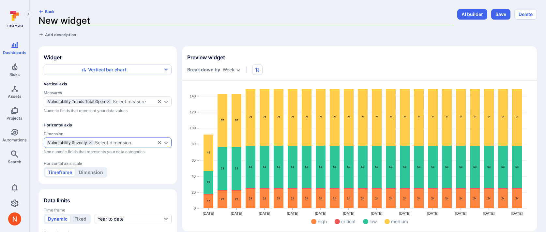
drag, startPoint x: 94, startPoint y: 21, endPoint x: 14, endPoint y: 21, distance: 79.3
type input "26.0.2 Vulnerabilities"
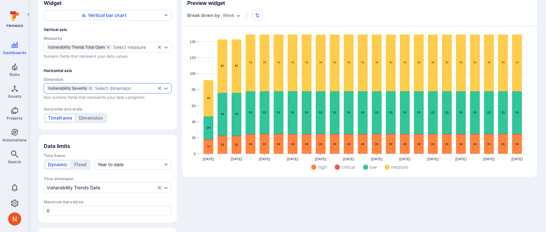
scroll to position [41, 0]
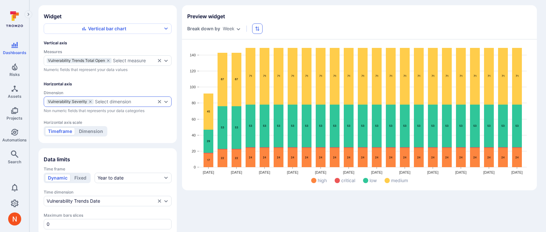
click at [255, 29] on icon "button" at bounding box center [257, 28] width 5 height 5
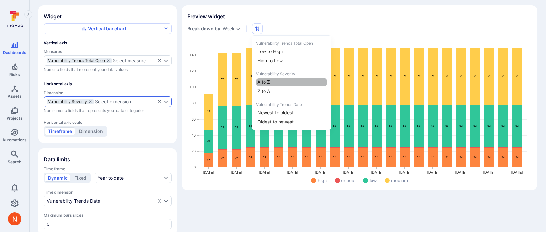
click at [273, 82] on li "A to Z" at bounding box center [291, 82] width 71 height 8
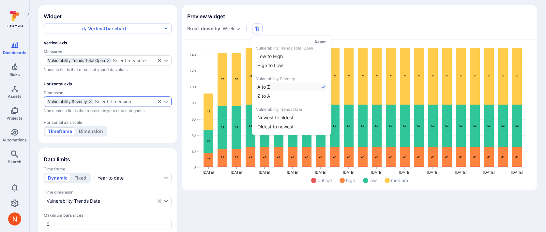
click at [270, 207] on div at bounding box center [273, 116] width 546 height 232
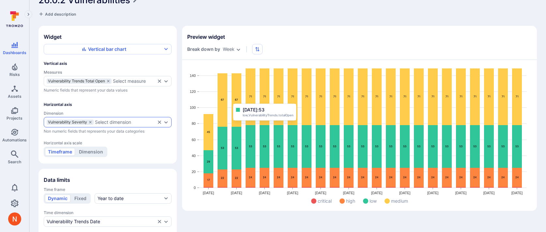
scroll to position [19, 0]
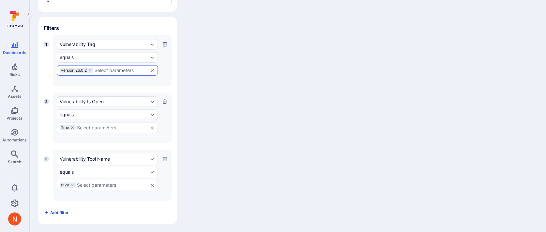
click at [59, 208] on button "Add filter" at bounding box center [56, 212] width 25 height 10
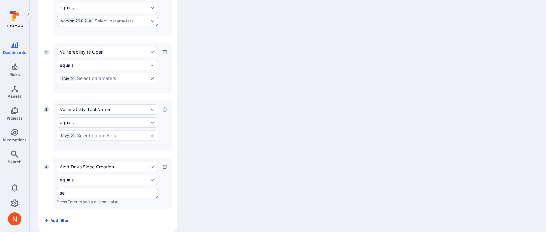
scroll to position [323, 0]
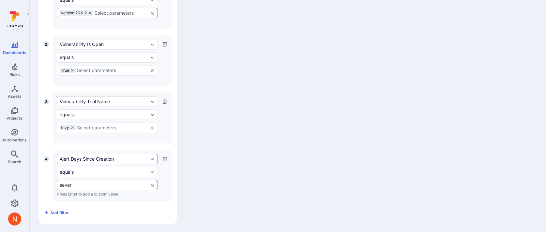
type input "sever"
click at [92, 157] on div "Alert Days Since Creation" at bounding box center [104, 159] width 89 height 5
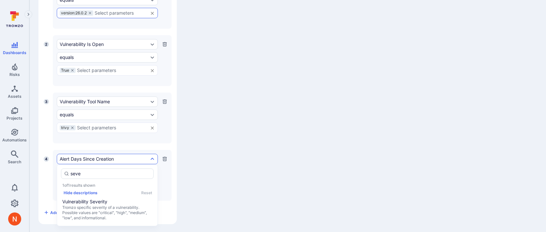
type input "sever"
click at [88, 208] on span "Tromzo specific severity of a vulnerability. Possible values are "critical", "h…" at bounding box center [107, 213] width 90 height 16
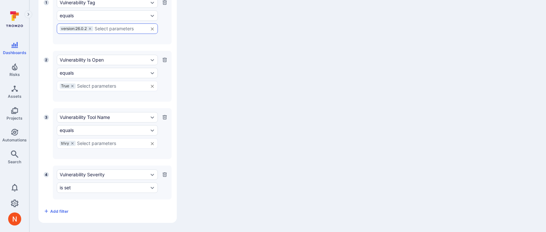
scroll to position [306, 0]
click at [84, 181] on div "Vulnerability Severity is set" at bounding box center [107, 184] width 101 height 26
click at [84, 184] on div "is set" at bounding box center [107, 189] width 101 height 10
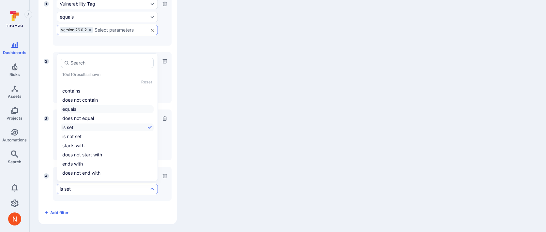
click at [84, 106] on li "equals" at bounding box center [107, 109] width 93 height 8
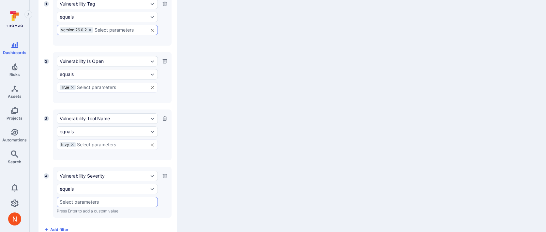
click at [72, 202] on input "text" at bounding box center [107, 202] width 95 height 5
click at [82, 136] on li "critical" at bounding box center [107, 134] width 100 height 11
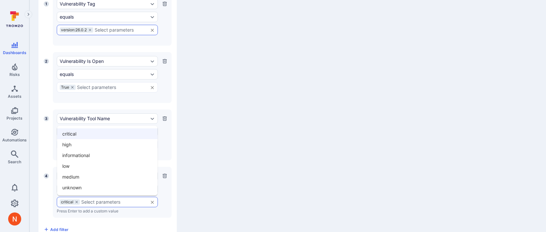
click at [87, 200] on input "text" at bounding box center [113, 202] width 64 height 5
click at [81, 147] on li "high" at bounding box center [107, 144] width 100 height 11
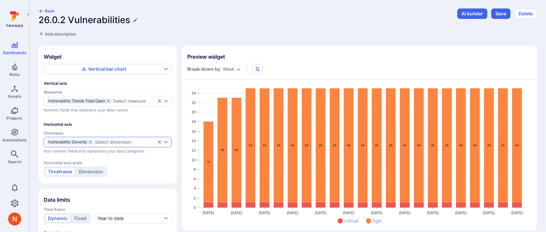
scroll to position [0, 0]
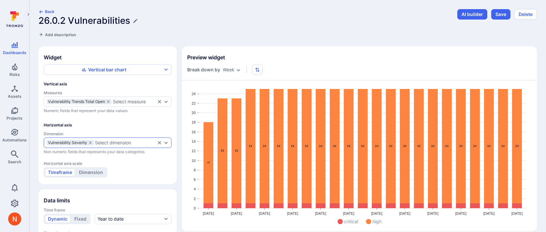
drag, startPoint x: 497, startPoint y: 19, endPoint x: 364, endPoint y: 40, distance: 134.1
drag, startPoint x: 499, startPoint y: 14, endPoint x: 432, endPoint y: 38, distance: 71.7
click at [108, 101] on icon "measures" at bounding box center [108, 102] width 4 height 4
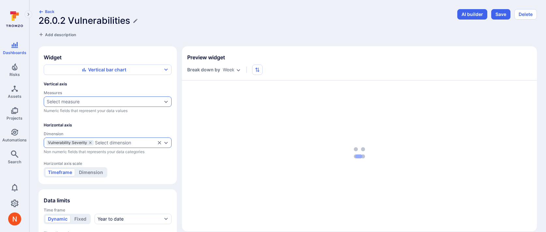
click at [92, 101] on div "Select measure" at bounding box center [104, 101] width 115 height 5
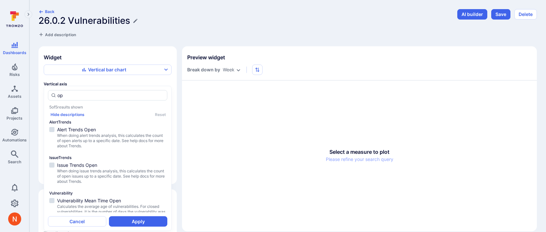
type input "o"
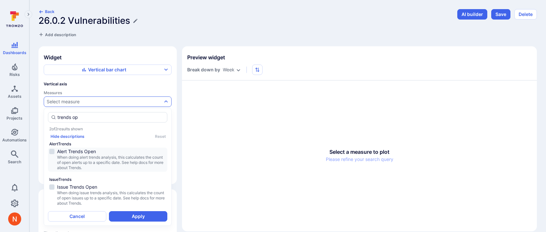
click at [86, 152] on span "Alert Trends Open" at bounding box center [111, 151] width 109 height 7
type input "trends op"
click at [128, 212] on button "Apply" at bounding box center [138, 216] width 58 height 10
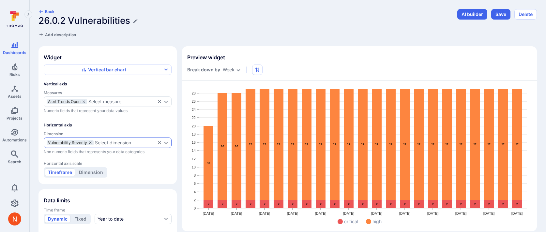
click at [90, 142] on icon "dimensions" at bounding box center [90, 143] width 4 height 4
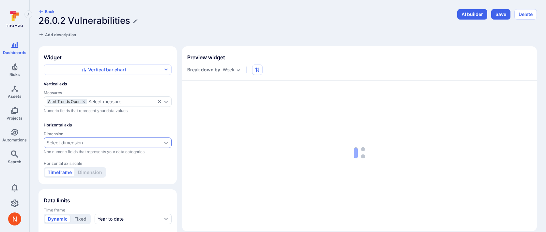
click at [90, 142] on div "Select dimension" at bounding box center [104, 142] width 115 height 5
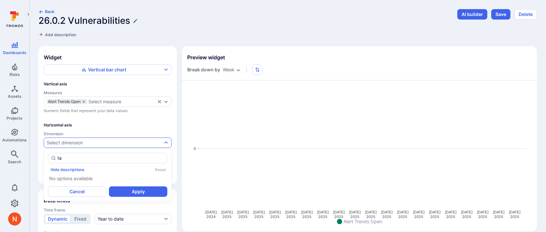
type input "t"
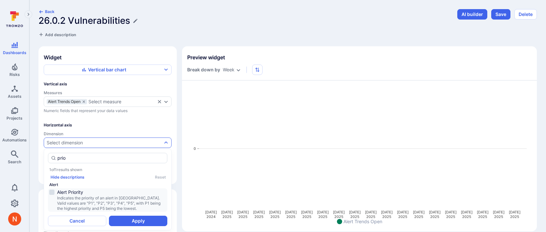
click at [98, 198] on span "Indicates the priority of an alert in Tromzo. Valid values are "P1", "P2", "P3"…" at bounding box center [111, 204] width 109 height 16
type input "prio"
click at [127, 220] on button "Apply" at bounding box center [138, 221] width 58 height 10
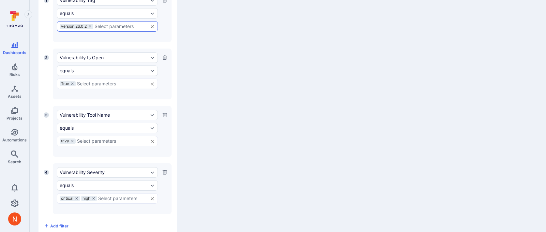
scroll to position [323, 0]
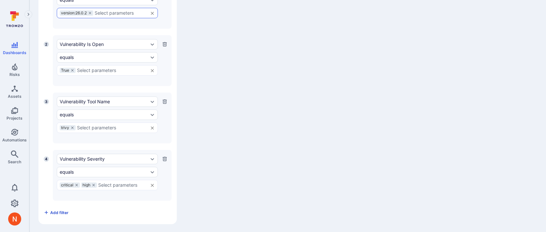
click at [60, 211] on span "Add filter" at bounding box center [59, 212] width 18 height 5
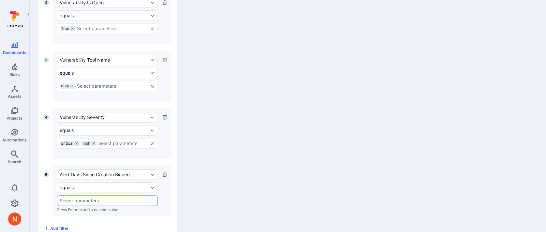
scroll to position [380, 0]
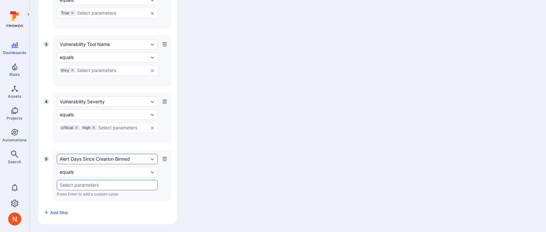
click at [84, 157] on div "Alert Days Since Creation Binned" at bounding box center [104, 159] width 89 height 5
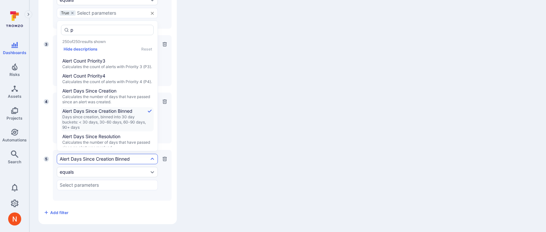
scroll to position [0, 0]
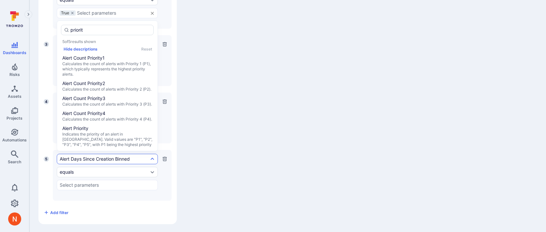
type input "priority"
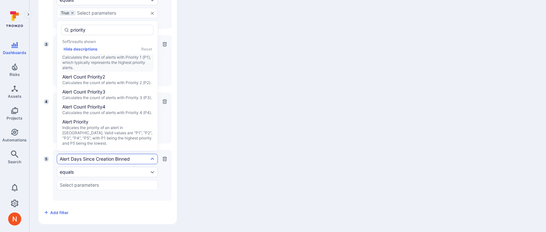
scroll to position [23, 0]
click at [98, 132] on span "Indicates the priority of an alert in Tromzo. Valid values are "P1", "P2", "P3"…" at bounding box center [107, 135] width 90 height 21
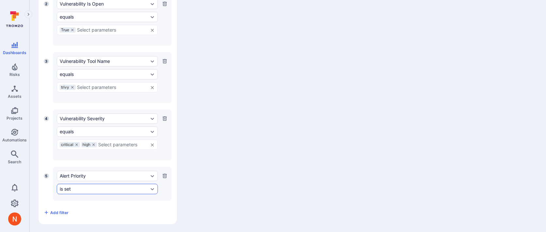
click at [79, 185] on div "is set" at bounding box center [107, 189] width 101 height 10
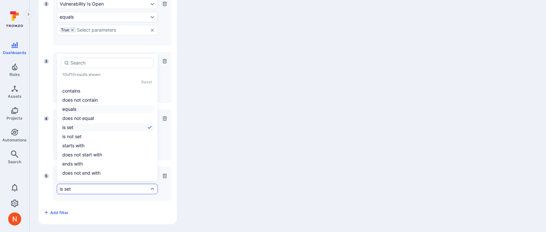
click at [77, 108] on li "equals" at bounding box center [107, 109] width 93 height 8
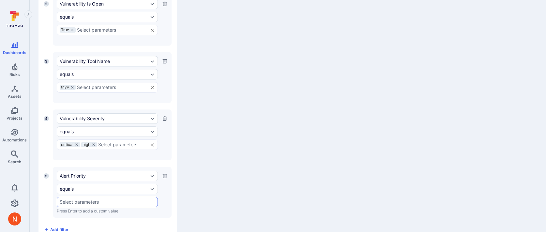
click at [72, 204] on div "​" at bounding box center [107, 202] width 101 height 10
click at [77, 160] on li "P1" at bounding box center [107, 155] width 100 height 11
click at [78, 201] on input "text" at bounding box center [108, 202] width 71 height 5
click at [78, 163] on li "P2" at bounding box center [107, 166] width 100 height 11
click at [164, 117] on icon "button" at bounding box center [164, 118] width 5 height 5
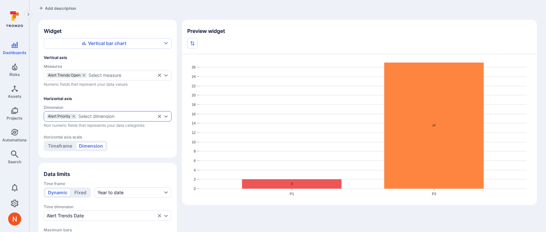
scroll to position [27, 0]
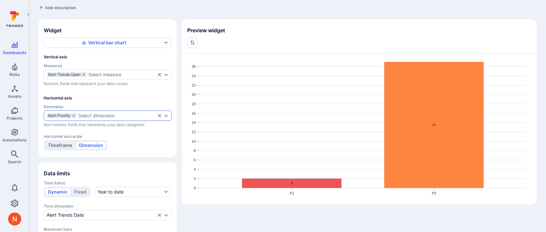
click at [66, 143] on button "Timeframe" at bounding box center [60, 146] width 30 height 8
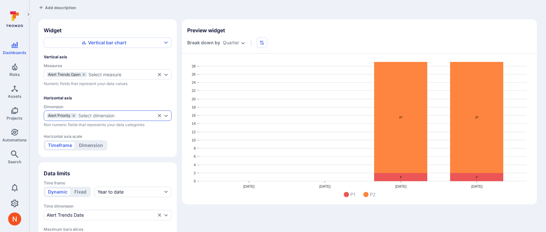
click at [227, 43] on body "Dashboards Risks Assets Projects Automations Search 0 Dashboards All dashboards…" at bounding box center [273, 89] width 546 height 232
click at [228, 78] on li "Week" at bounding box center [234, 75] width 27 height 11
type input "week"
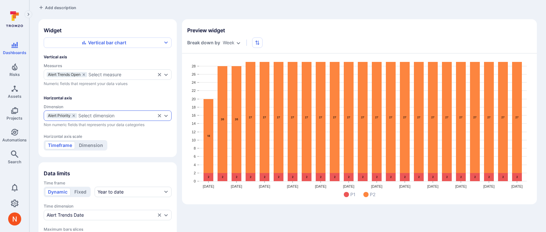
scroll to position [0, 0]
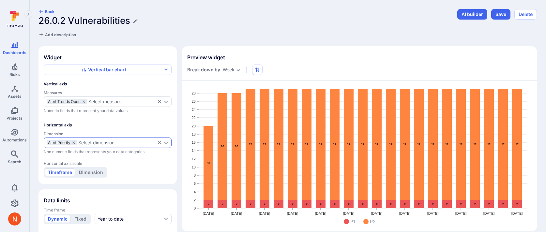
click at [114, 19] on h1 "26.0.2 Vulnerabilities" at bounding box center [84, 20] width 92 height 11
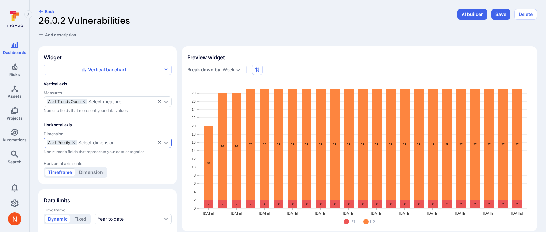
click at [114, 19] on input "26.0.2 Vulnerabilities" at bounding box center [245, 20] width 415 height 11
type input "2"
type input "Alerts by Week"
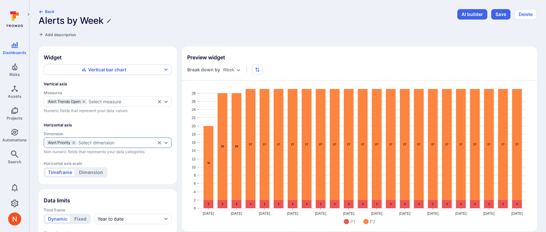
drag, startPoint x: 505, startPoint y: 16, endPoint x: 428, endPoint y: 57, distance: 87.3
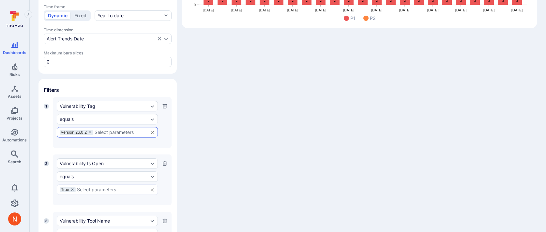
scroll to position [239, 0]
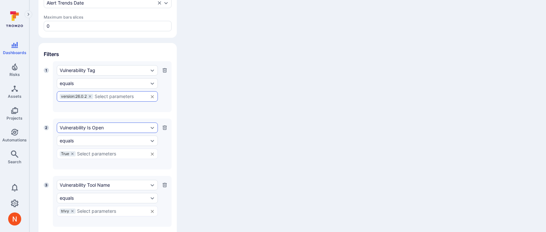
click at [88, 129] on div "Vulnerability Is Open" at bounding box center [104, 127] width 89 height 5
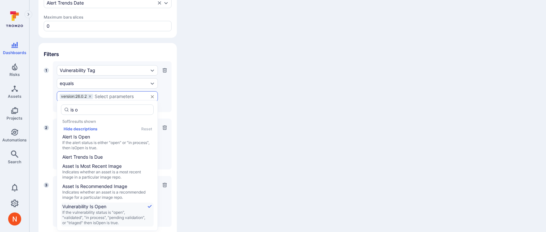
scroll to position [0, 0]
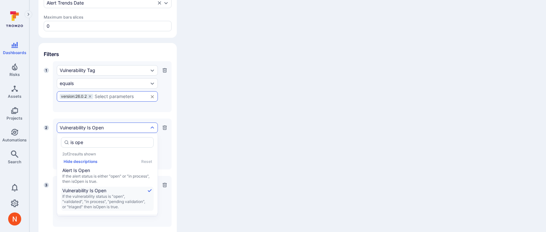
type input "is open"
click at [88, 170] on span "Alert Is Open" at bounding box center [107, 170] width 90 height 7
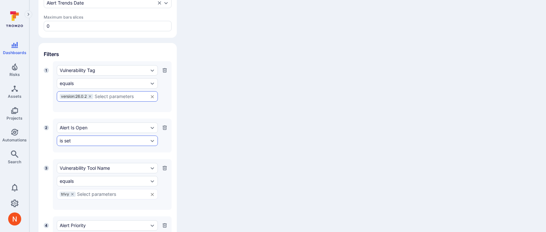
click at [78, 143] on div "is set" at bounding box center [107, 141] width 101 height 10
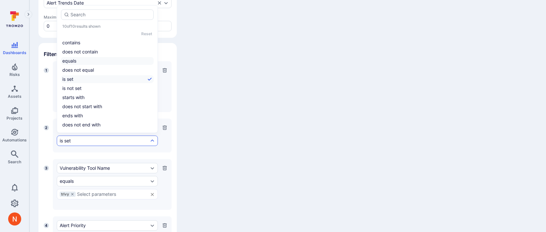
click at [85, 62] on li "equals" at bounding box center [107, 61] width 93 height 8
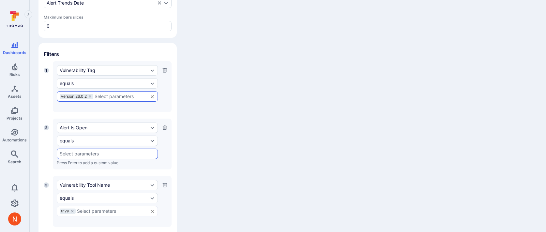
click at [71, 154] on input "text" at bounding box center [107, 153] width 95 height 5
click at [69, 168] on li "True" at bounding box center [107, 166] width 100 height 11
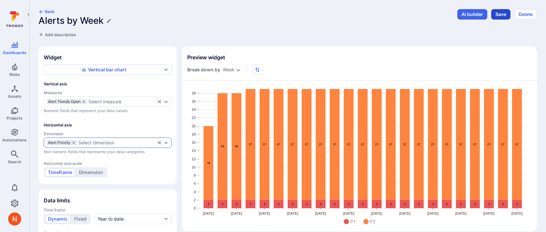
click at [496, 15] on button "Save" at bounding box center [500, 14] width 19 height 10
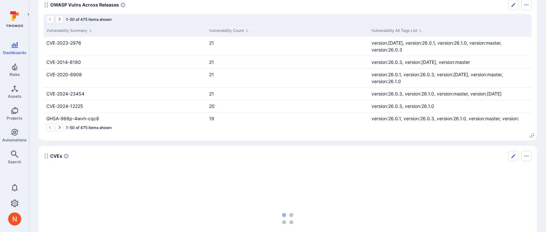
scroll to position [1189, 0]
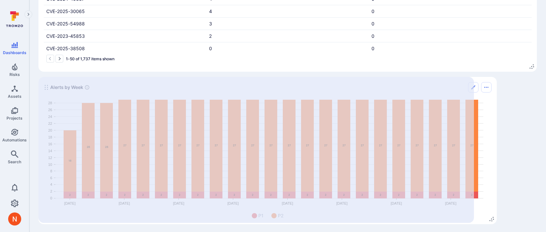
drag, startPoint x: 281, startPoint y: 218, endPoint x: 493, endPoint y: 219, distance: 211.7
click at [493, 219] on icon "Widget" at bounding box center [491, 219] width 5 height 5
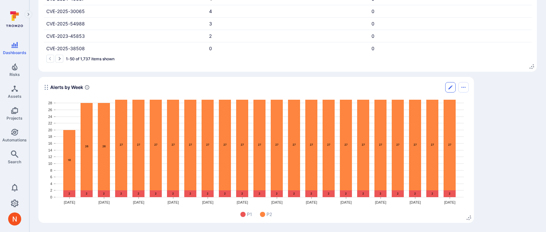
click at [451, 88] on icon "Edit" at bounding box center [450, 87] width 5 height 5
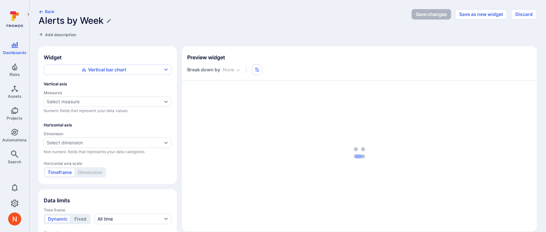
type input "week"
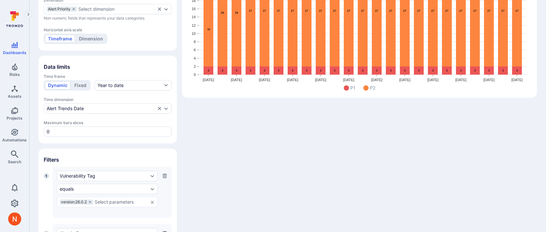
scroll to position [103, 0]
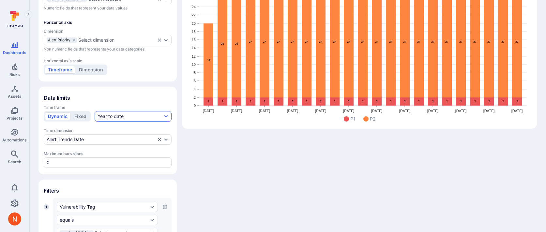
click at [127, 115] on button "Year to date" at bounding box center [133, 116] width 77 height 10
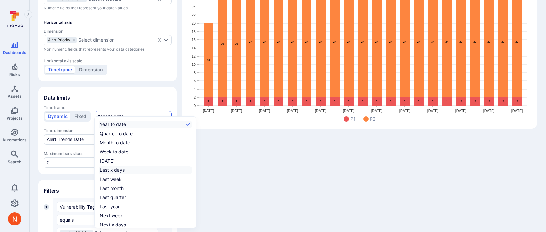
click at [117, 169] on div "Last x days" at bounding box center [112, 170] width 25 height 7
click at [191, 170] on input "Last x days" at bounding box center [191, 170] width 0 height 0
checkbox input "true"
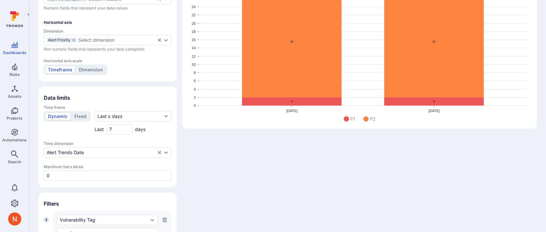
drag, startPoint x: 117, startPoint y: 127, endPoint x: 102, endPoint y: 127, distance: 14.7
click at [102, 127] on div "Last 7 days" at bounding box center [133, 129] width 77 height 10
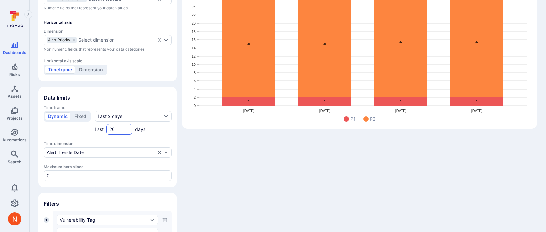
click at [112, 127] on input "20" at bounding box center [119, 129] width 20 height 7
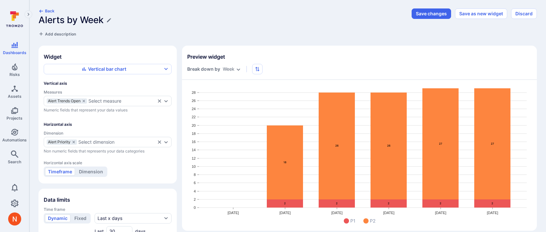
scroll to position [0, 0]
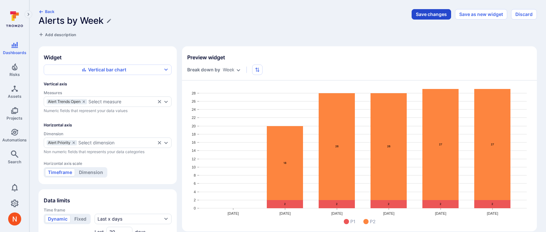
type input "30"
click at [444, 13] on button "Save changes" at bounding box center [431, 14] width 39 height 10
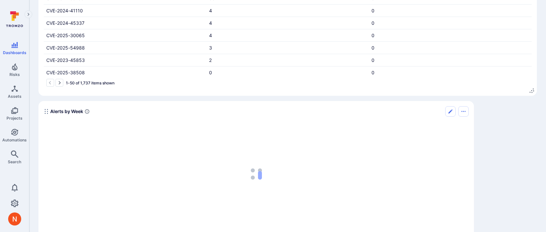
scroll to position [1189, 0]
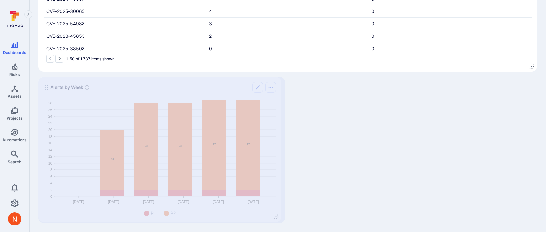
drag, startPoint x: 469, startPoint y: 218, endPoint x: 274, endPoint y: 217, distance: 195.1
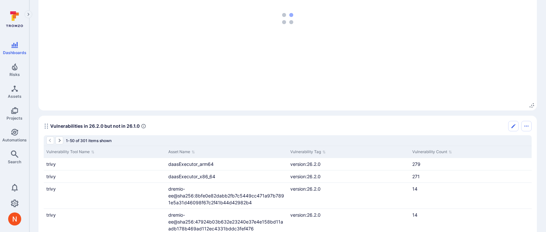
scroll to position [0, 0]
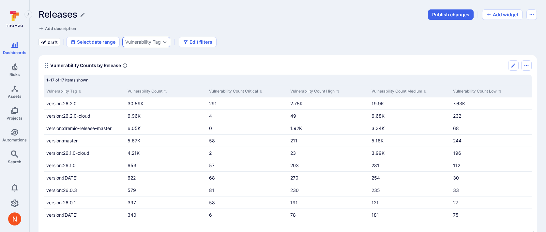
click at [148, 45] on div "Vulnerability Tag" at bounding box center [146, 42] width 48 height 10
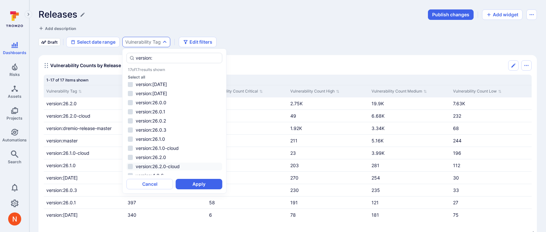
scroll to position [8, 0]
click at [166, 134] on li "version:26.0.3" at bounding box center [175, 133] width 96 height 8
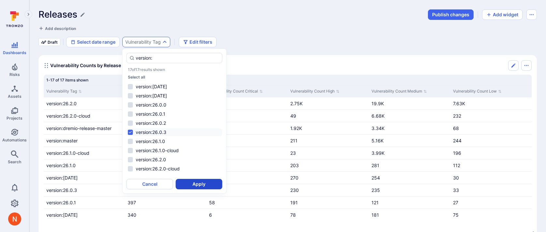
type input "version:"
click at [194, 183] on button "Apply" at bounding box center [199, 184] width 47 height 10
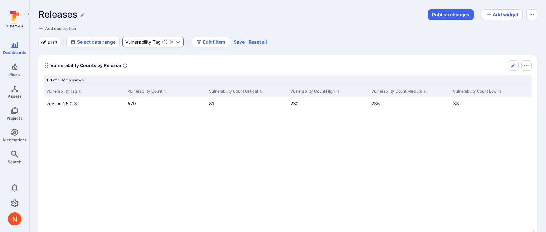
click at [173, 42] on icon "Clear selection" at bounding box center [171, 41] width 5 height 5
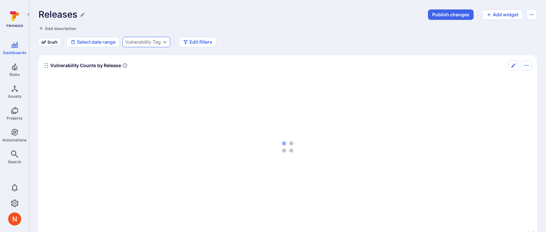
click at [155, 43] on div "Vulnerability Tag" at bounding box center [143, 41] width 36 height 5
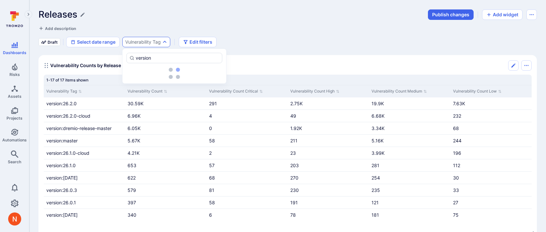
type input "version:"
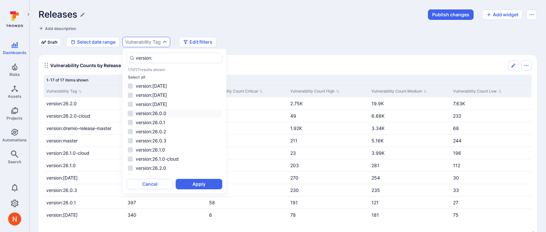
scroll to position [5, 0]
click at [164, 133] on li "version:26.0.3" at bounding box center [175, 136] width 96 height 8
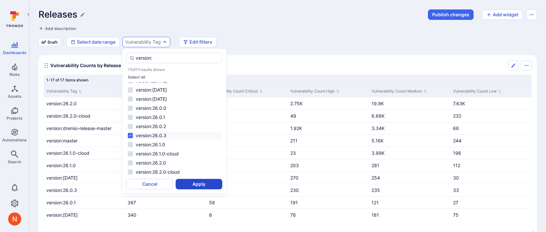
click at [200, 184] on button "Apply" at bounding box center [199, 184] width 47 height 10
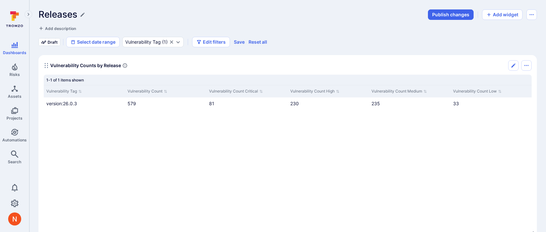
click at [112, 144] on div "Vulnerability Tag Vulnerability Count Vulnerability Count Critical Vulnerabilit…" at bounding box center [288, 153] width 488 height 136
click at [157, 40] on div "Vulnerability Tag" at bounding box center [143, 41] width 36 height 5
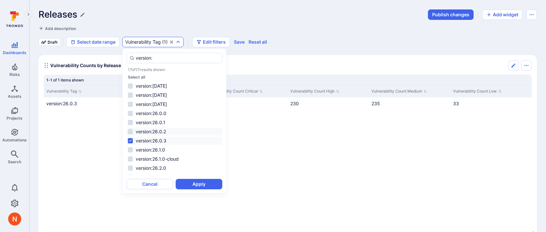
click at [161, 132] on li "version:26.0.2" at bounding box center [175, 132] width 96 height 8
click at [161, 141] on li "version:26.0.3" at bounding box center [175, 141] width 96 height 8
click at [187, 187] on button "Apply" at bounding box center [199, 184] width 47 height 10
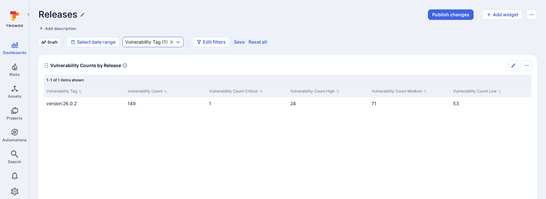
click at [151, 42] on div "Vulnerability Tag" at bounding box center [143, 41] width 36 height 5
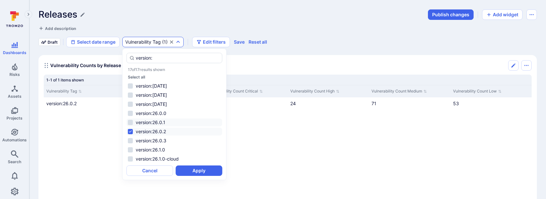
click at [164, 119] on li "version:26.0.1" at bounding box center [175, 123] width 96 height 8
click at [164, 132] on li "version:26.0.2" at bounding box center [175, 132] width 96 height 8
click at [190, 172] on button "Apply" at bounding box center [199, 171] width 47 height 10
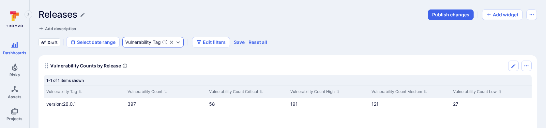
click at [152, 41] on div "Vulnerability Tag" at bounding box center [143, 41] width 36 height 5
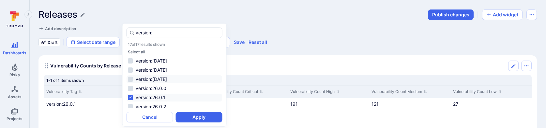
click at [162, 79] on li "version:25.2.18" at bounding box center [175, 79] width 96 height 8
click at [161, 96] on li "version:26.0.1" at bounding box center [175, 97] width 96 height 8
click at [189, 116] on button "Apply" at bounding box center [199, 117] width 47 height 10
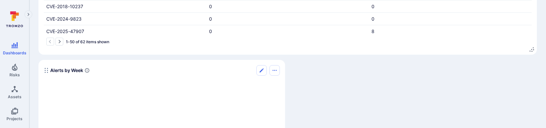
scroll to position [1176, 0]
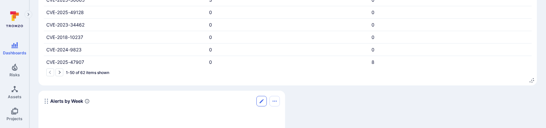
click at [259, 98] on button "Edit" at bounding box center [261, 101] width 10 height 10
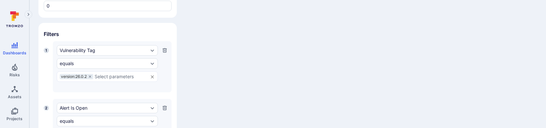
scroll to position [258, 0]
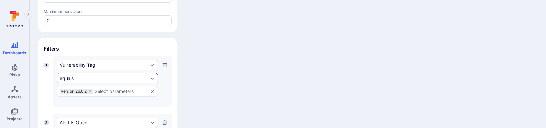
click at [84, 75] on div "equals" at bounding box center [104, 77] width 89 height 5
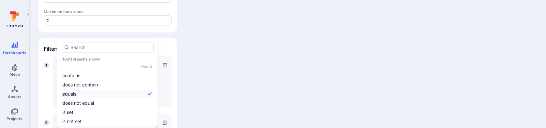
click at [292, 102] on div "Widget Vertical bar chart Vertical axis Measures Alert Trends Open Select measu…" at bounding box center [287, 45] width 499 height 514
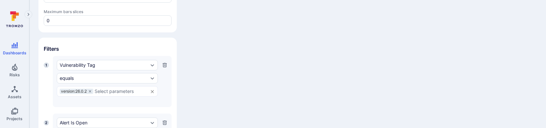
click at [164, 64] on icon "button" at bounding box center [165, 65] width 4 height 4
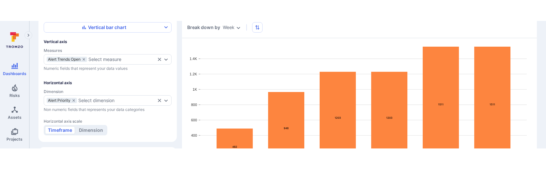
scroll to position [0, 0]
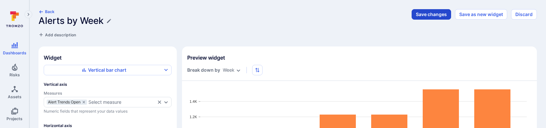
click at [424, 18] on button "Save changes" at bounding box center [431, 14] width 39 height 10
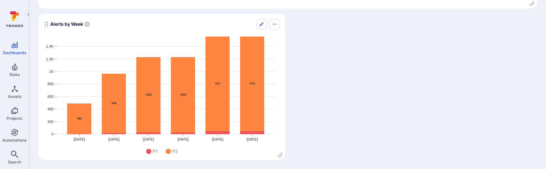
scroll to position [1252, 0]
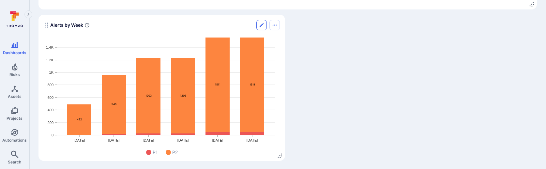
click at [261, 24] on icon "Edit" at bounding box center [261, 25] width 5 height 5
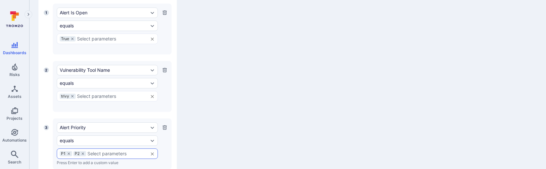
scroll to position [329, 0]
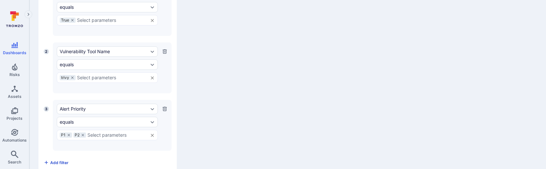
click at [53, 160] on span "Add filter" at bounding box center [59, 162] width 18 height 5
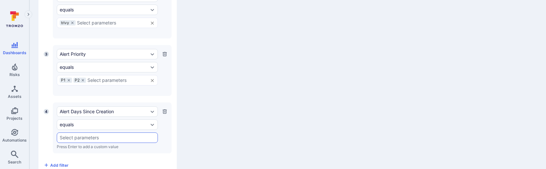
scroll to position [399, 0]
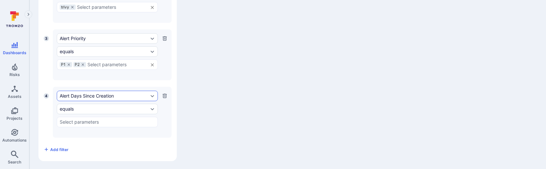
click at [86, 98] on div "Alert Days Since Creation" at bounding box center [107, 96] width 101 height 10
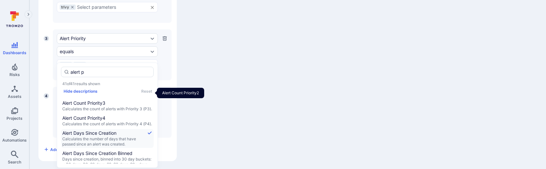
scroll to position [0, 0]
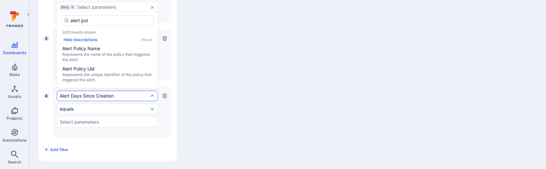
type input "alert poli"
click at [102, 50] on span "Alert Policy Name" at bounding box center [107, 48] width 90 height 7
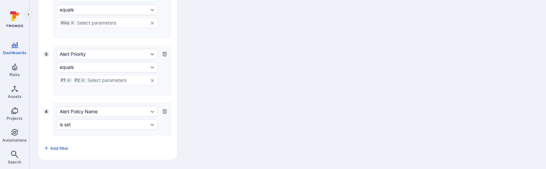
scroll to position [382, 0]
click at [78, 131] on div "Alert Policy Name is set" at bounding box center [107, 121] width 101 height 26
click at [78, 125] on div "is set" at bounding box center [104, 125] width 89 height 5
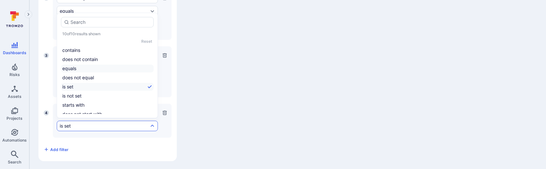
click at [74, 70] on li "equals" at bounding box center [107, 69] width 93 height 8
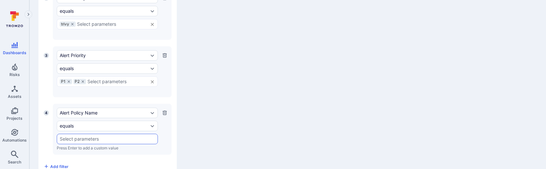
click at [74, 141] on div "​" at bounding box center [107, 139] width 101 height 10
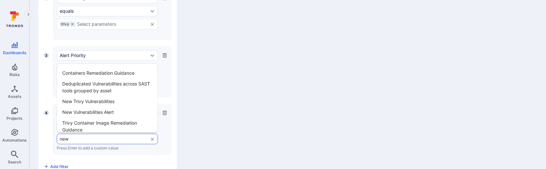
type input "new"
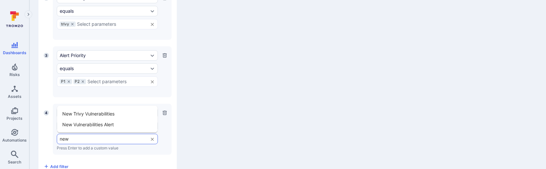
click at [92, 125] on li "New Vulnerabilities Alert" at bounding box center [107, 124] width 100 height 11
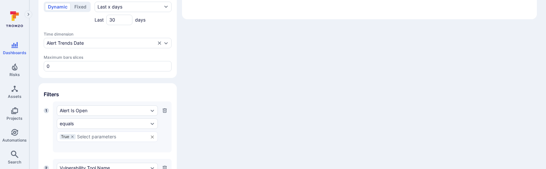
scroll to position [0, 0]
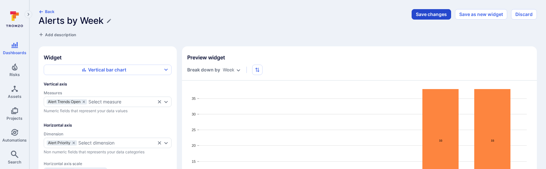
click at [435, 12] on button "Save changes" at bounding box center [431, 14] width 39 height 10
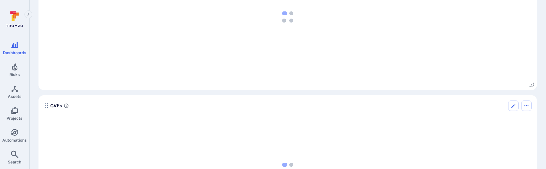
scroll to position [1252, 0]
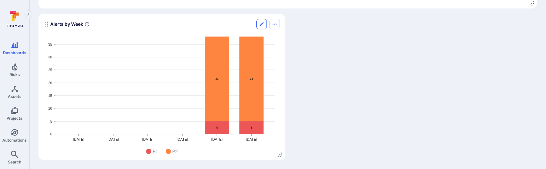
click at [260, 21] on button "Edit" at bounding box center [261, 24] width 10 height 10
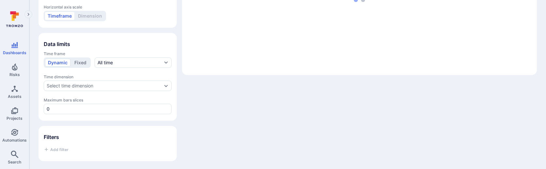
type input "week"
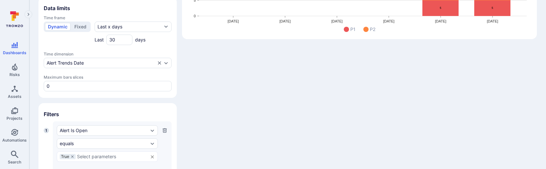
scroll to position [190, 0]
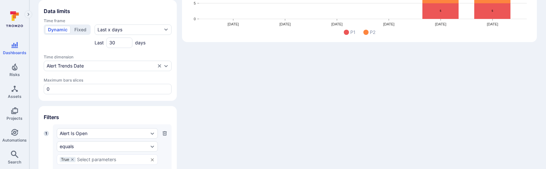
drag, startPoint x: 118, startPoint y: 43, endPoint x: 95, endPoint y: 43, distance: 23.8
click at [95, 43] on div "Last 30 days" at bounding box center [133, 43] width 77 height 10
click at [221, 111] on div "Widget Vertical bar chart Vertical axis Measures Alert Trends Open Select measu…" at bounding box center [287, 114] width 499 height 514
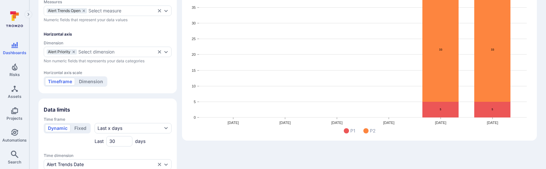
scroll to position [82, 0]
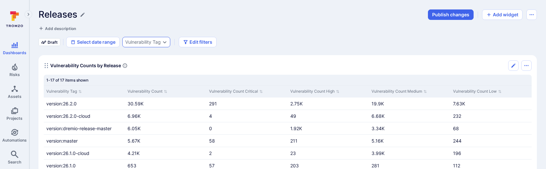
click at [148, 42] on div "Vulnerability Tag" at bounding box center [143, 41] width 36 height 5
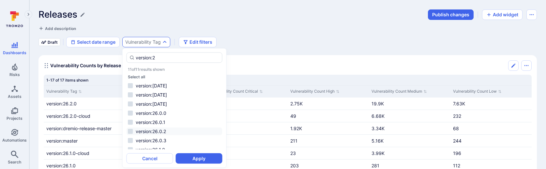
click at [161, 131] on li "version:26.0.2" at bounding box center [175, 132] width 96 height 8
type input "version:2"
click at [202, 159] on button "Apply" at bounding box center [199, 158] width 47 height 10
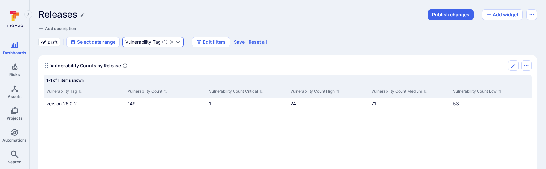
click at [135, 42] on div "Vulnerability Tag" at bounding box center [143, 41] width 36 height 5
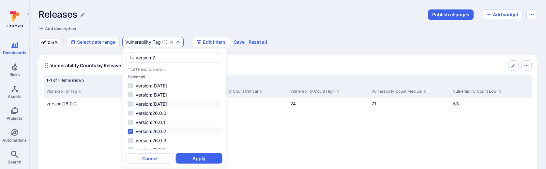
click at [162, 101] on li "version:25.2.18" at bounding box center [175, 104] width 96 height 8
click at [156, 129] on li "version:26.0.2" at bounding box center [175, 132] width 96 height 8
click at [197, 160] on button "Apply" at bounding box center [199, 158] width 47 height 10
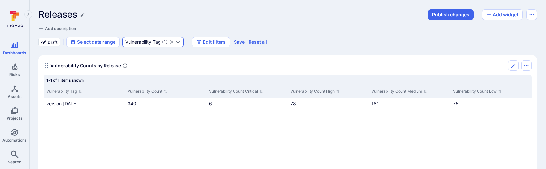
click at [158, 41] on div "Vulnerability Tag" at bounding box center [143, 41] width 36 height 5
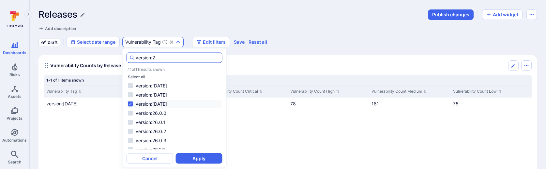
click at [166, 58] on input "version:2" at bounding box center [178, 57] width 84 height 7
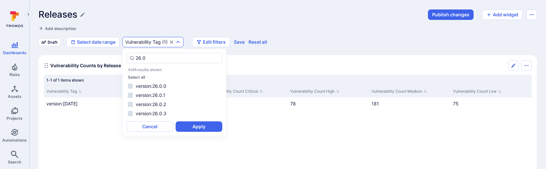
click at [163, 91] on ul "version:26.0.0 version:26.0.1 version:26.0.2 version:26.0.3" at bounding box center [175, 99] width 96 height 35
type input "26.0"
click at [139, 77] on button "Select all" at bounding box center [136, 77] width 17 height 5
click at [196, 127] on button "Apply" at bounding box center [199, 126] width 47 height 10
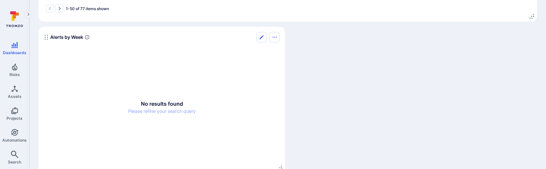
scroll to position [1237, 0]
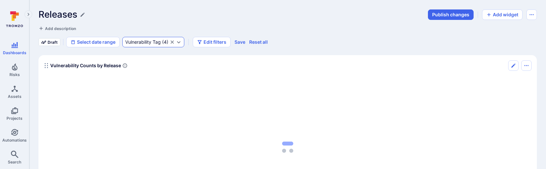
scroll to position [1237, 0]
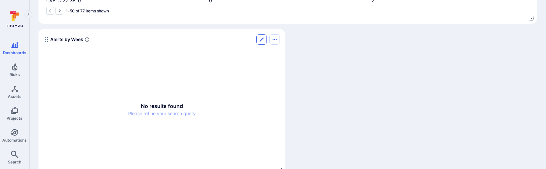
click at [262, 42] on icon "Edit" at bounding box center [261, 39] width 5 height 5
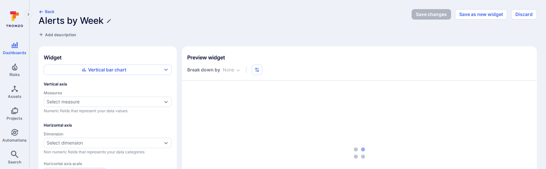
type input "week"
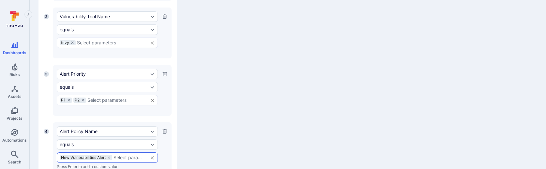
scroll to position [399, 0]
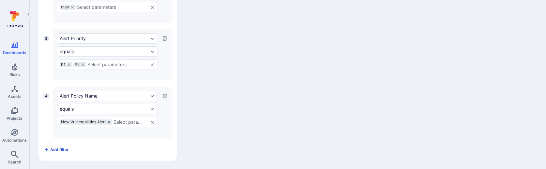
click at [54, 152] on button "Add filter" at bounding box center [56, 149] width 25 height 10
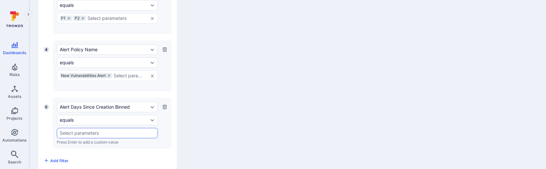
scroll to position [457, 0]
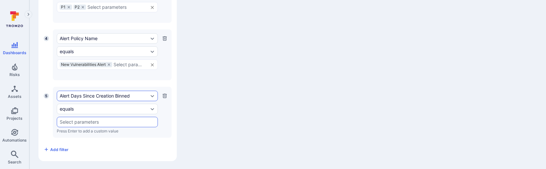
click at [97, 93] on div "Alert Days Since Creation Binned" at bounding box center [104, 95] width 89 height 5
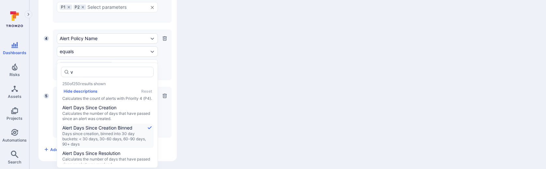
scroll to position [0, 0]
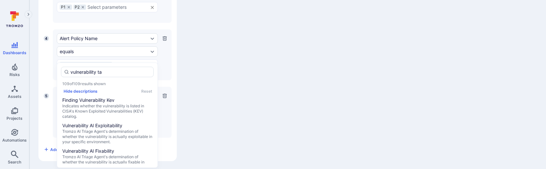
type input "vulnerability tag"
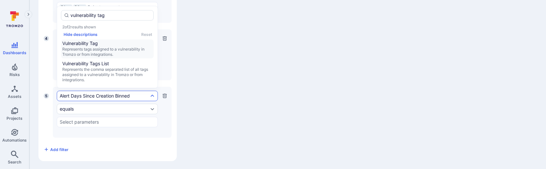
click at [92, 50] on span "Represents tags assigned to a vulnerability in Tromzo or from integrations." at bounding box center [107, 52] width 90 height 10
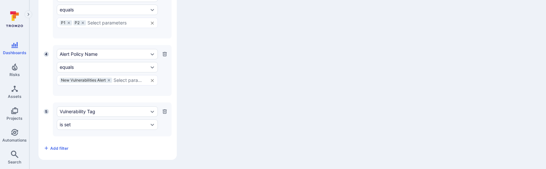
scroll to position [440, 0]
click at [91, 125] on div "is set" at bounding box center [104, 125] width 89 height 5
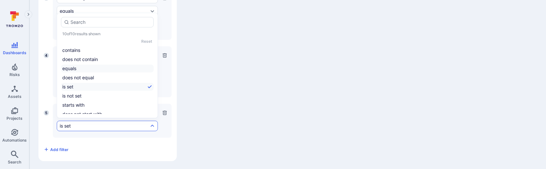
click at [84, 69] on li "equals" at bounding box center [107, 69] width 93 height 8
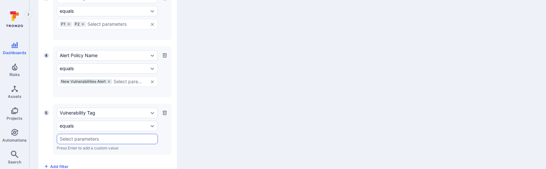
click at [106, 137] on input "text" at bounding box center [107, 138] width 95 height 5
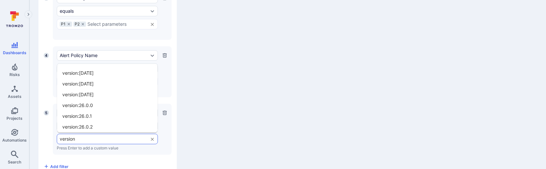
type input "version:"
click at [103, 102] on li "version:26.0.2" at bounding box center [107, 102] width 100 height 11
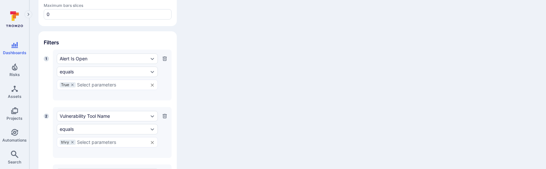
scroll to position [457, 0]
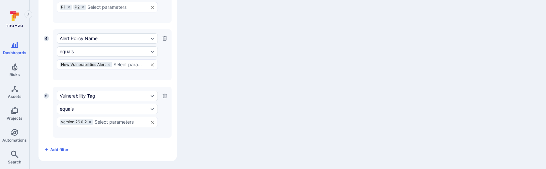
click at [162, 96] on button "button" at bounding box center [165, 96] width 6 height 10
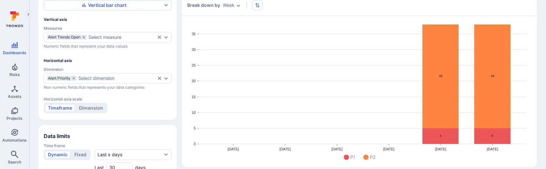
scroll to position [94, 0]
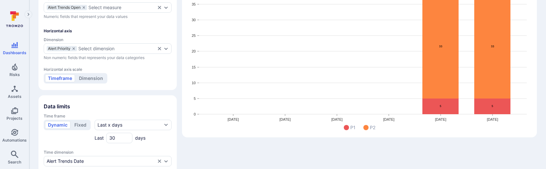
click at [441, 76] on icon "Widget preview" at bounding box center [440, 47] width 36 height 104
click at [440, 71] on icon "Widget preview" at bounding box center [440, 47] width 36 height 104
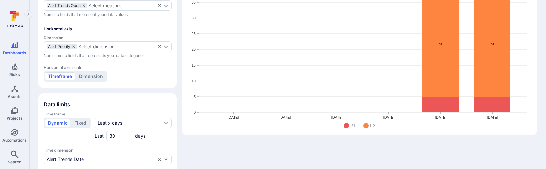
scroll to position [95, 0]
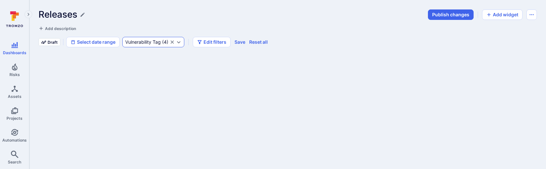
click at [153, 44] on div "Vulnerability Tag" at bounding box center [143, 41] width 36 height 5
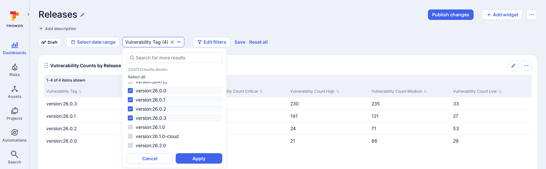
scroll to position [170, 0]
click at [140, 76] on button "Select all" at bounding box center [136, 76] width 17 height 5
click at [140, 76] on button "Deselect all" at bounding box center [139, 76] width 22 height 5
click at [155, 125] on li "version:26.1.0" at bounding box center [175, 126] width 96 height 8
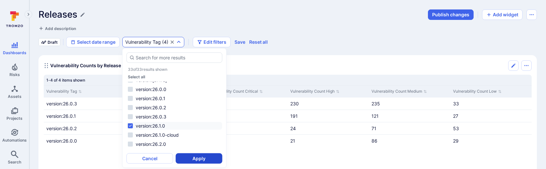
click at [204, 159] on button "Apply" at bounding box center [199, 158] width 47 height 10
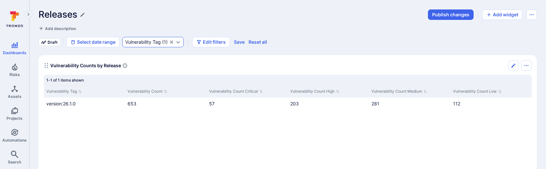
click at [159, 46] on div "Vulnerability Tag ( 1 )" at bounding box center [152, 42] width 61 height 10
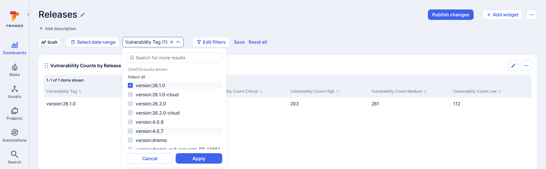
scroll to position [198, 0]
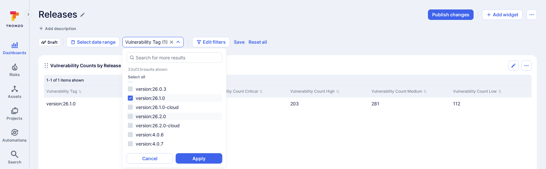
click at [161, 115] on li "version:26.2.0" at bounding box center [175, 117] width 96 height 8
click at [161, 95] on li "version:26.1.0" at bounding box center [175, 98] width 96 height 8
click at [190, 158] on button "Apply" at bounding box center [199, 158] width 47 height 10
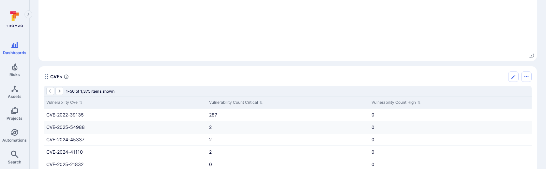
scroll to position [1252, 0]
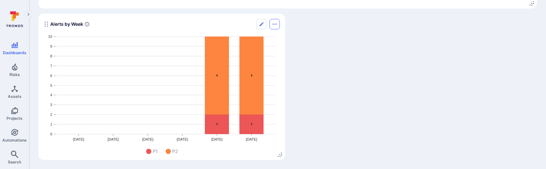
click at [274, 27] on button "Options menu" at bounding box center [274, 24] width 10 height 10
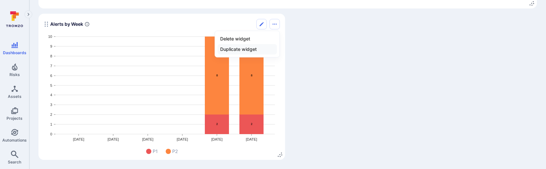
click at [245, 48] on li "Duplicate widget" at bounding box center [247, 49] width 59 height 10
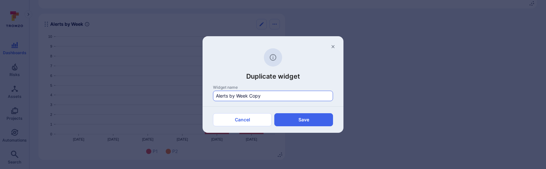
click at [220, 96] on input "Alerts by Week Copy" at bounding box center [273, 96] width 114 height 7
click at [294, 116] on button "Save" at bounding box center [303, 119] width 59 height 13
type input "Widget Copy"
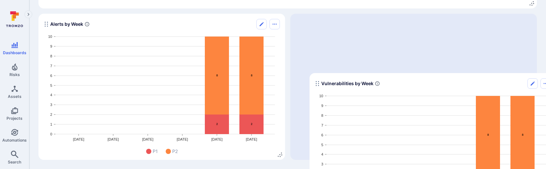
drag, startPoint x: 45, startPoint y: 116, endPoint x: 307, endPoint y: 8, distance: 283.7
click at [315, 81] on icon "Widget" at bounding box center [317, 83] width 5 height 5
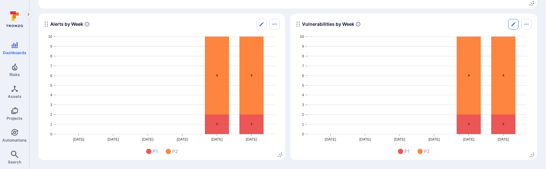
click at [515, 24] on icon "Edit" at bounding box center [513, 24] width 5 height 5
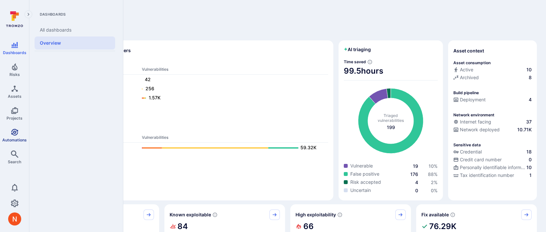
click at [11, 133] on icon "Automations" at bounding box center [14, 132] width 7 height 7
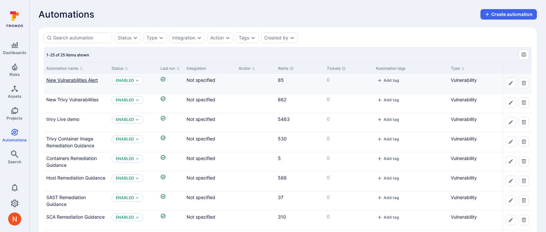
click at [59, 81] on link "New Vulnerabilities Alert" at bounding box center [72, 80] width 52 height 6
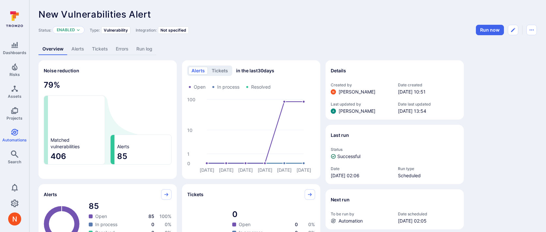
click at [73, 47] on link "Alerts" at bounding box center [78, 49] width 21 height 12
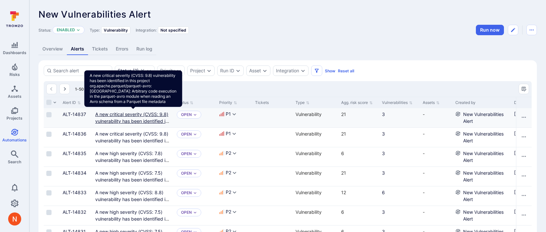
click at [112, 120] on link "A new critical severity (CVSS: 9.8) vulnerability has been identified in this p…" at bounding box center [133, 142] width 76 height 60
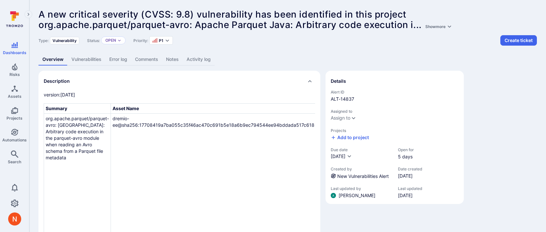
click at [99, 58] on link "Vulnerabilities" at bounding box center [87, 60] width 38 height 12
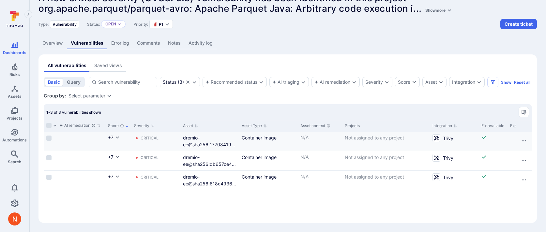
scroll to position [0, 302]
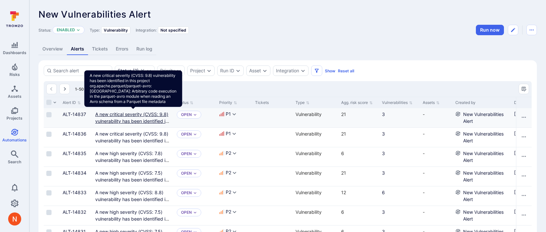
click at [101, 114] on link "A new critical severity (CVSS: 9.8) vulnerability has been identified in this p…" at bounding box center [133, 142] width 76 height 60
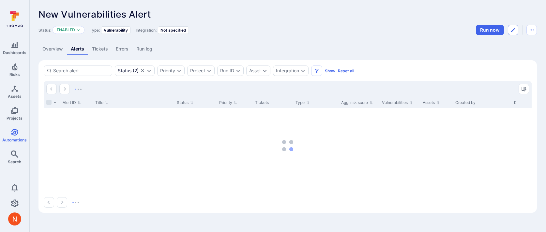
click at [512, 31] on icon "Edit automation" at bounding box center [513, 30] width 4 height 4
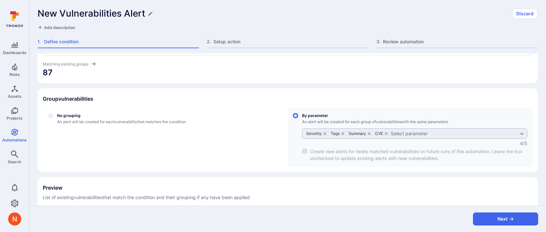
scroll to position [158, 0]
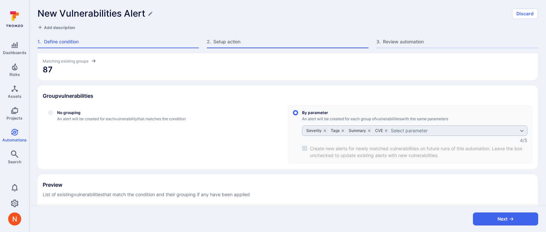
click at [231, 40] on span "Setup action" at bounding box center [290, 41] width 155 height 7
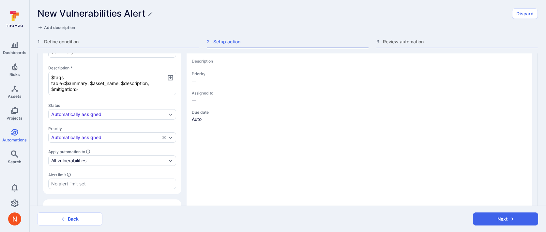
type textarea "x"
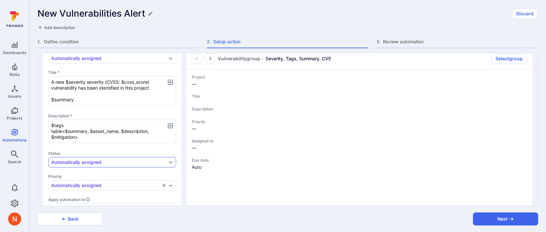
type textarea "x"
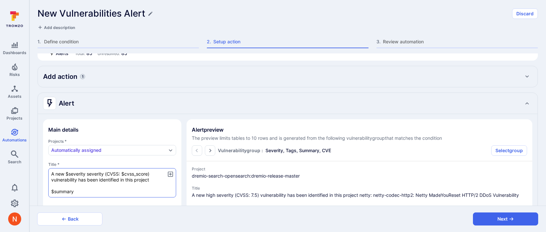
scroll to position [18, 0]
click at [51, 175] on textarea "A new $severity severity (CVSS: $cvss_score) vulnerability has been identified …" at bounding box center [112, 183] width 128 height 29
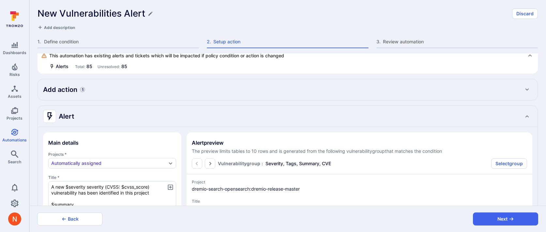
scroll to position [6, 0]
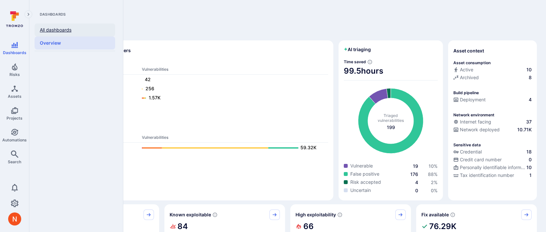
click at [61, 27] on link "All dashboards" at bounding box center [75, 29] width 81 height 13
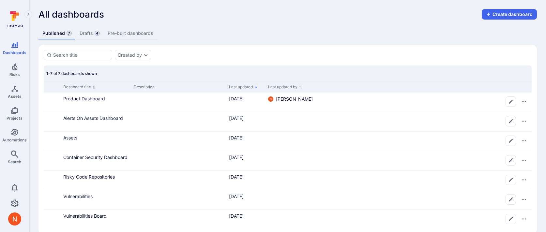
click at [87, 32] on link "Drafts 4" at bounding box center [90, 33] width 28 height 12
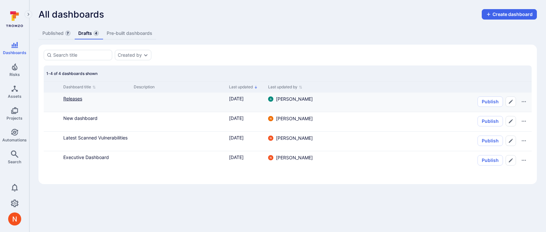
click at [78, 100] on link "Releases" at bounding box center [72, 99] width 19 height 6
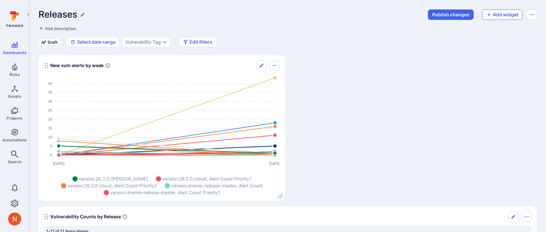
click at [494, 15] on button "Add widget" at bounding box center [502, 14] width 40 height 10
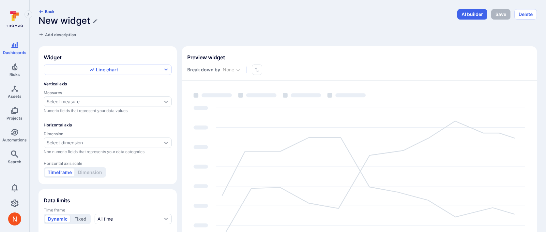
click at [42, 11] on icon "button" at bounding box center [40, 11] width 5 height 5
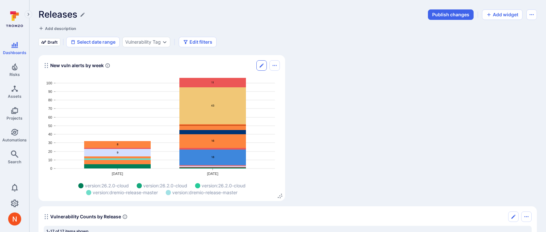
click at [261, 66] on icon "Edit" at bounding box center [262, 66] width 4 height 4
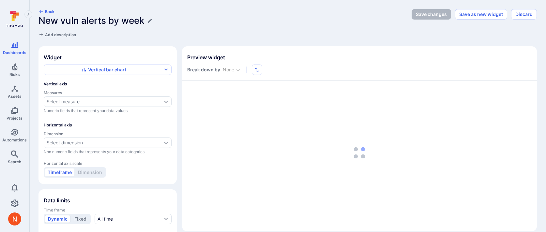
type input "day"
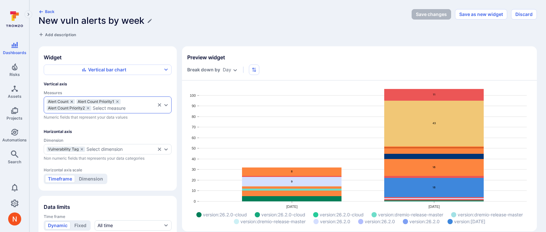
click at [73, 102] on icon "measures" at bounding box center [72, 102] width 4 height 4
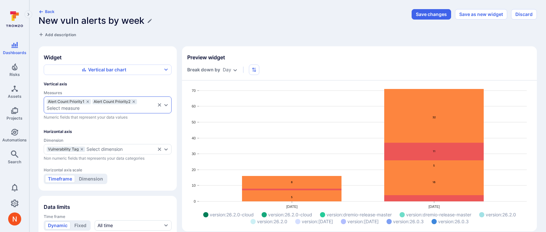
click at [79, 111] on div "Alert Count Priority1 Alert Count Priority2 Select measure" at bounding box center [108, 105] width 128 height 17
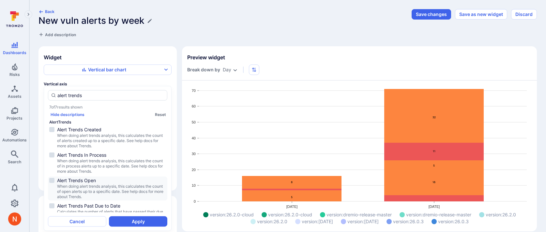
click at [89, 182] on span "Alert Trends Open" at bounding box center [111, 180] width 109 height 7
type input "alert trends"
click at [124, 221] on button "Apply" at bounding box center [138, 221] width 58 height 10
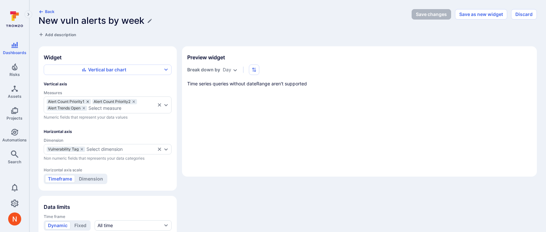
click at [88, 100] on icon "measures" at bounding box center [88, 102] width 4 height 4
click at [89, 100] on icon "measures" at bounding box center [88, 102] width 4 height 4
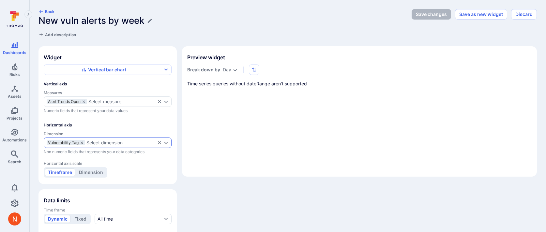
click at [82, 142] on icon "dimensions" at bounding box center [82, 143] width 2 height 2
click at [81, 144] on div "Select dimension" at bounding box center [65, 142] width 36 height 5
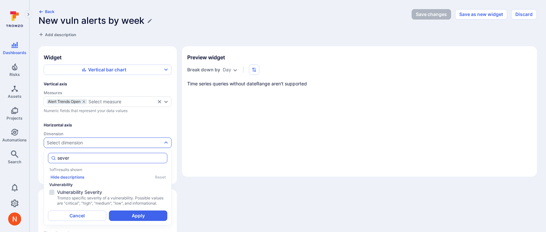
click at [72, 157] on input "sever" at bounding box center [110, 158] width 107 height 7
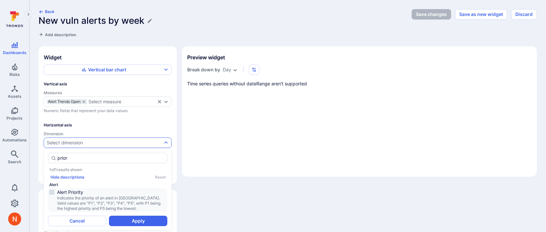
click at [81, 194] on span "Alert Priority" at bounding box center [111, 192] width 109 height 7
type input "prior"
click at [126, 220] on button "Apply" at bounding box center [138, 221] width 58 height 10
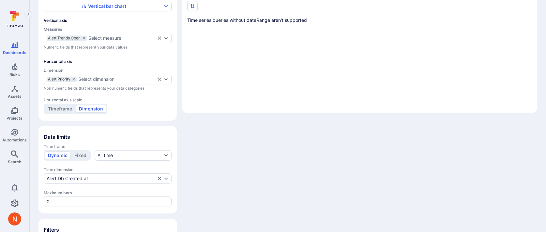
scroll to position [67, 0]
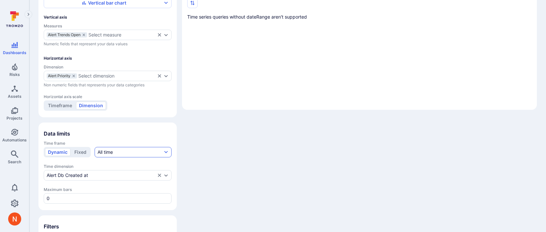
click at [112, 147] on button "All time" at bounding box center [133, 152] width 77 height 10
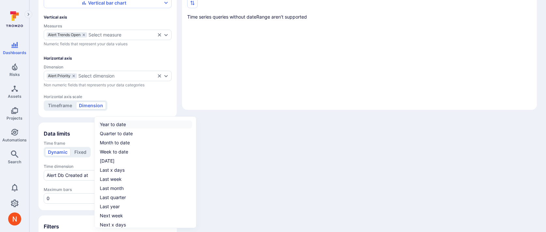
click at [125, 128] on div "Year to date" at bounding box center [113, 124] width 26 height 7
click at [191, 125] on input "Year to date" at bounding box center [191, 125] width 0 height 0
checkbox input "true"
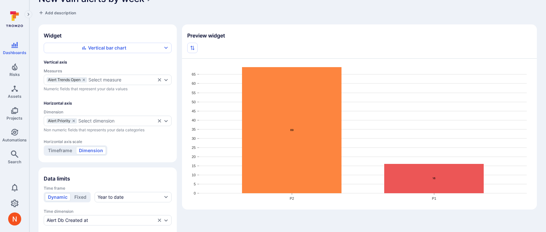
scroll to position [30, 0]
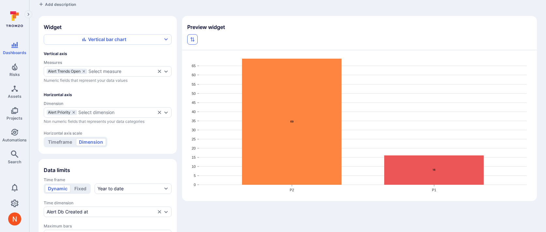
click at [194, 41] on icon "button" at bounding box center [192, 39] width 5 height 5
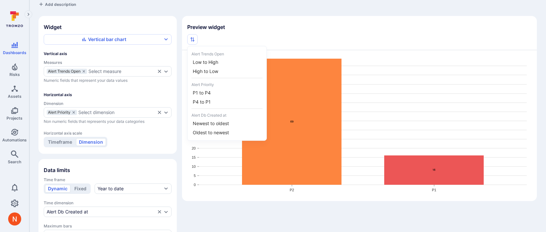
click at [254, 20] on div at bounding box center [273, 116] width 546 height 232
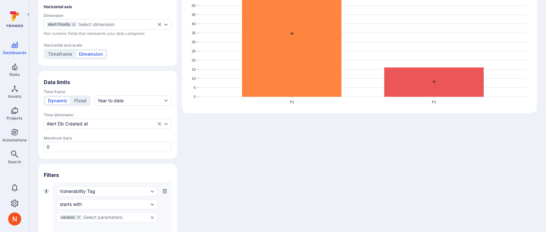
scroll to position [119, 0]
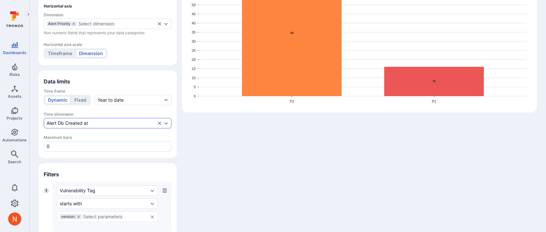
click at [92, 121] on div "Alert Db Created at" at bounding box center [101, 123] width 109 height 5
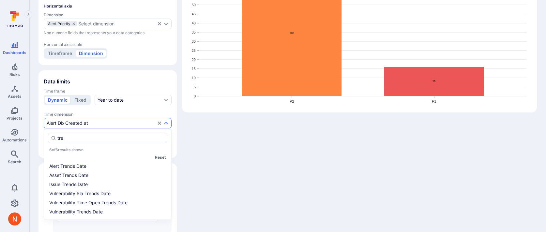
type input "tren"
click at [86, 166] on li "Alert Trends Date" at bounding box center [107, 166] width 119 height 8
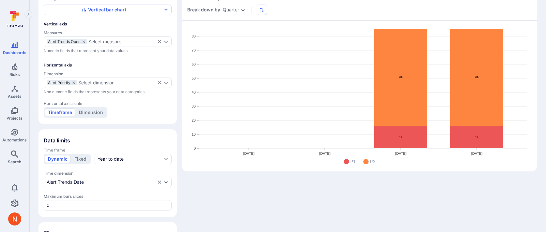
scroll to position [23, 0]
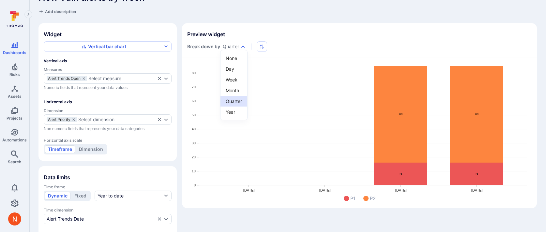
click at [239, 47] on body "Dashboards Risks Assets Projects Automations Search 0 Dashboards All dashboards…" at bounding box center [273, 93] width 546 height 232
click at [232, 78] on li "Week" at bounding box center [234, 79] width 27 height 11
type input "week"
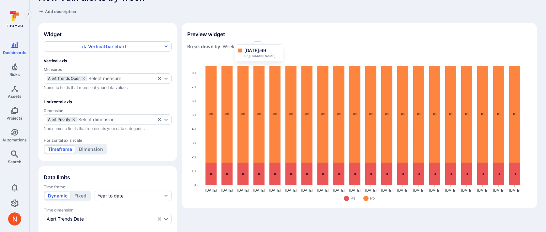
scroll to position [0, 0]
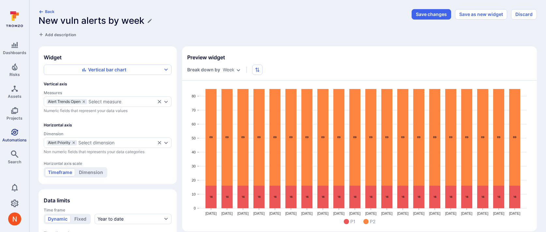
click at [14, 138] on span "Automations" at bounding box center [14, 140] width 24 height 5
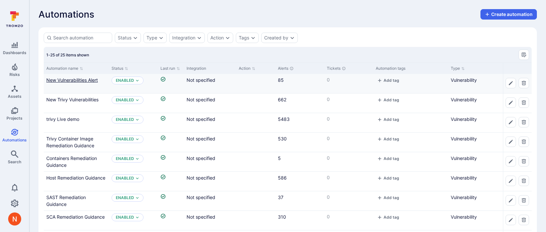
click at [74, 80] on link "New Vulnerabilities Alert" at bounding box center [72, 80] width 52 height 6
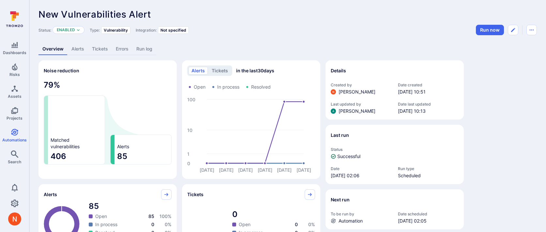
click at [80, 54] on link "Alerts" at bounding box center [78, 49] width 21 height 12
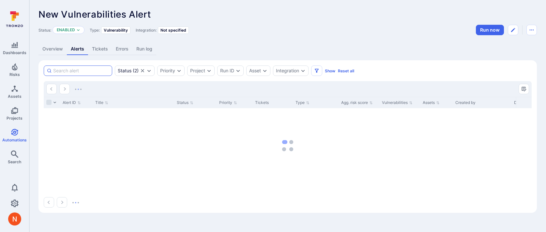
click at [82, 69] on input at bounding box center [81, 71] width 56 height 7
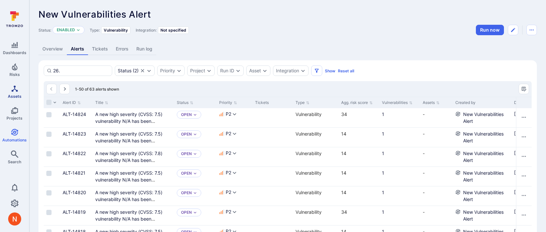
type input "26."
click at [307, 20] on header "New Vulnerabilities Alert ... Show more Status: Enabled Type: Vulnerability Int…" at bounding box center [287, 22] width 499 height 26
click at [18, 133] on icon "Automations" at bounding box center [15, 133] width 8 height 8
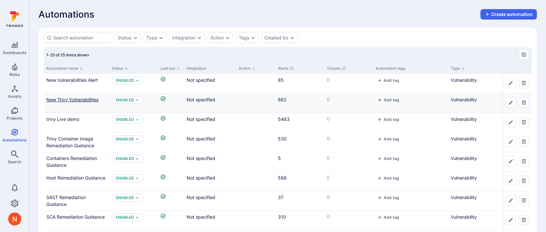
click at [83, 100] on link "New Trivy Vulnerabilities" at bounding box center [72, 100] width 52 height 6
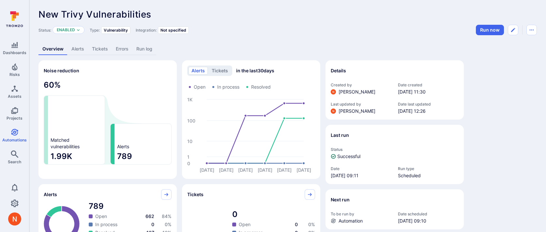
click at [82, 48] on link "Alerts" at bounding box center [78, 49] width 21 height 12
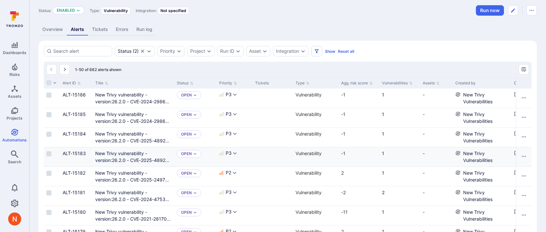
scroll to position [6, 0]
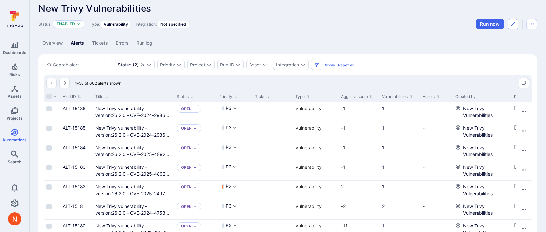
click at [513, 25] on icon "Edit automation" at bounding box center [513, 24] width 5 height 5
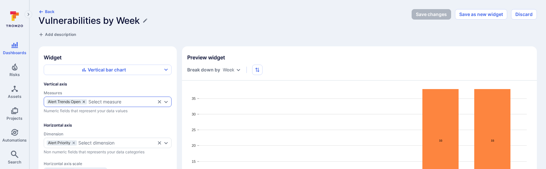
click at [84, 100] on icon "measures" at bounding box center [84, 102] width 4 height 4
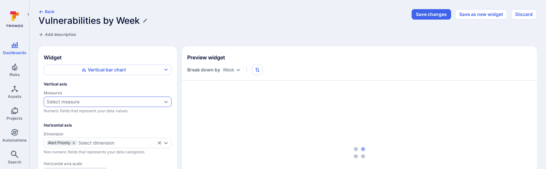
click at [84, 101] on div "Select measure" at bounding box center [104, 101] width 115 height 5
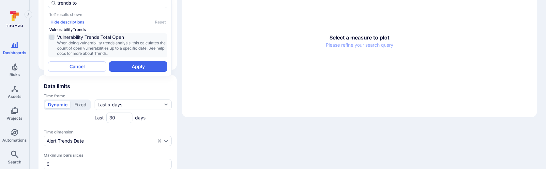
click at [126, 49] on span "When doing vulnerability trends analysis, this calculates the count of open vul…" at bounding box center [111, 48] width 109 height 16
type input "trends to"
click at [128, 68] on button "Apply" at bounding box center [138, 66] width 58 height 10
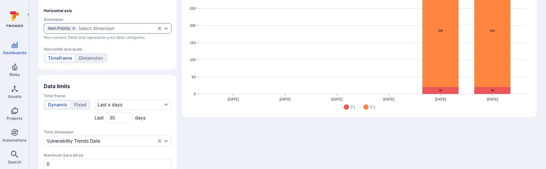
click at [75, 27] on icon "dimensions" at bounding box center [74, 28] width 4 height 4
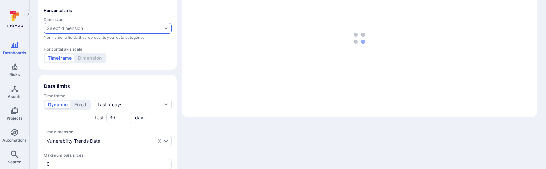
click at [71, 28] on div "Select dimension" at bounding box center [65, 28] width 36 height 5
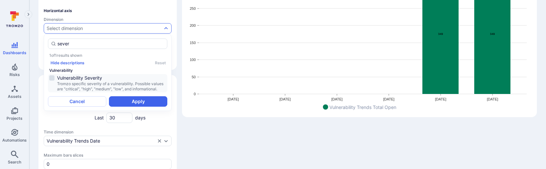
click at [77, 76] on span "Vulnerability Severity" at bounding box center [111, 78] width 109 height 7
type input "sever"
click at [132, 100] on button "Apply" at bounding box center [138, 101] width 58 height 10
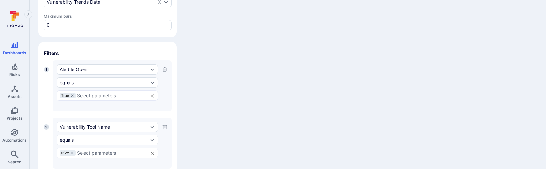
scroll to position [259, 0]
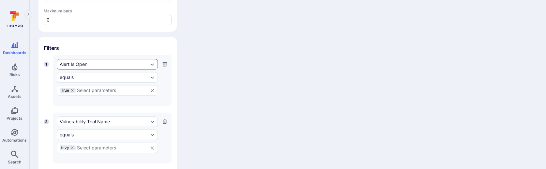
click at [106, 64] on div "Alert Is Open" at bounding box center [104, 64] width 89 height 5
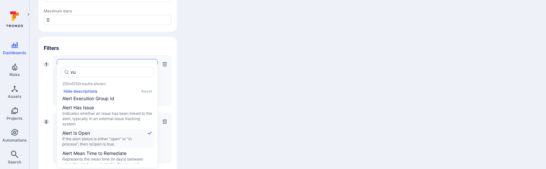
scroll to position [0, 0]
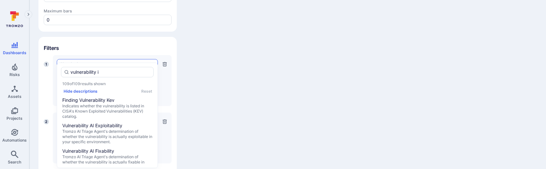
type input "vulnerability is"
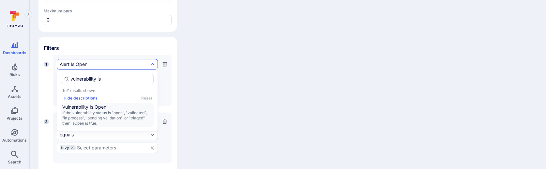
click at [108, 114] on span "If the vulnerability status is "open", "validated", "in process", "pending vali…" at bounding box center [107, 118] width 90 height 16
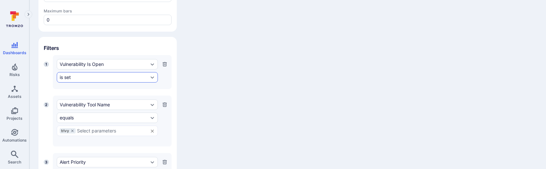
click at [96, 76] on div "is set" at bounding box center [104, 77] width 89 height 5
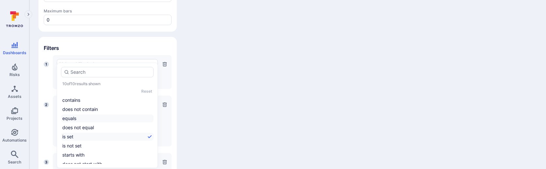
click at [77, 118] on li "equals" at bounding box center [107, 119] width 93 height 8
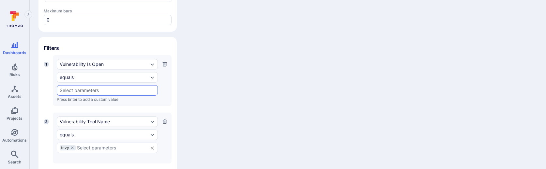
click at [79, 83] on div "Vulnerability Is Open equals ​ Press Enter to add a custom value" at bounding box center [107, 80] width 101 height 43
click at [78, 88] on input "text" at bounding box center [107, 90] width 95 height 5
click at [75, 102] on li "True" at bounding box center [107, 102] width 100 height 11
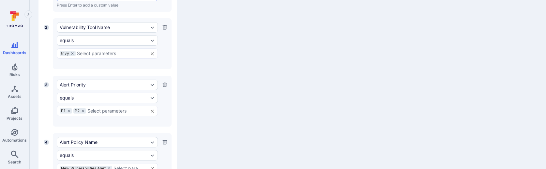
scroll to position [353, 0]
click at [113, 83] on div "Alert Priority" at bounding box center [104, 84] width 89 height 5
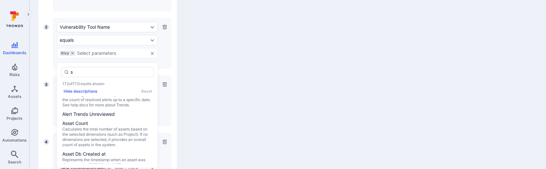
scroll to position [0, 0]
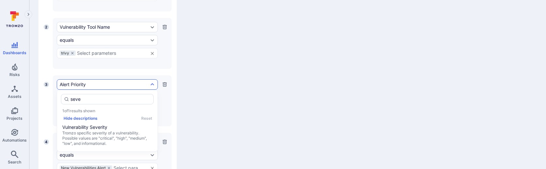
type input "sever"
click at [98, 126] on span "Vulnerability Severity" at bounding box center [107, 127] width 90 height 7
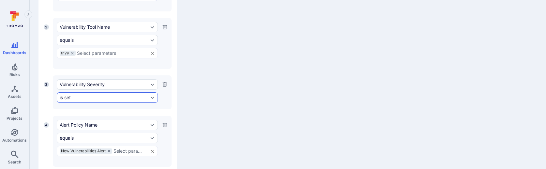
click at [81, 92] on div "is set" at bounding box center [107, 97] width 101 height 10
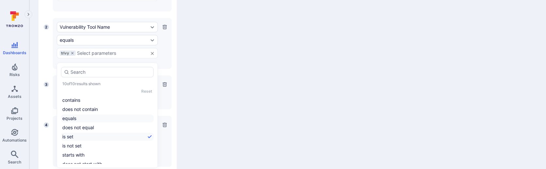
click at [73, 115] on li "equals" at bounding box center [107, 119] width 93 height 8
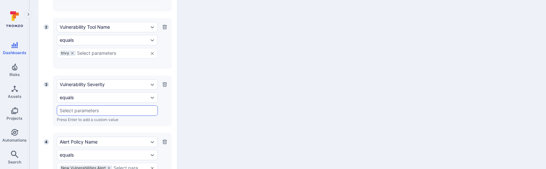
click at [71, 112] on div "​" at bounding box center [107, 110] width 101 height 10
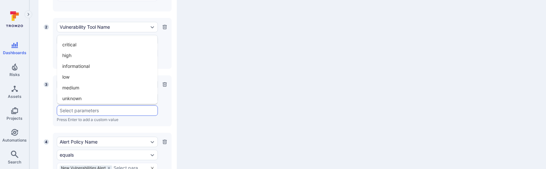
click at [82, 50] on li "high" at bounding box center [107, 55] width 100 height 11
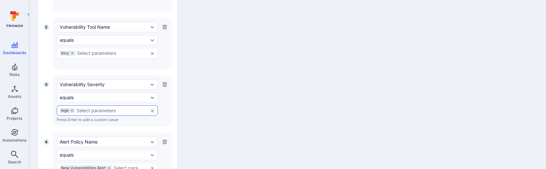
click at [84, 108] on input "text" at bounding box center [111, 110] width 68 height 5
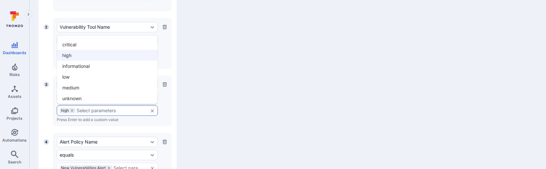
click at [80, 46] on li "critical" at bounding box center [107, 44] width 100 height 11
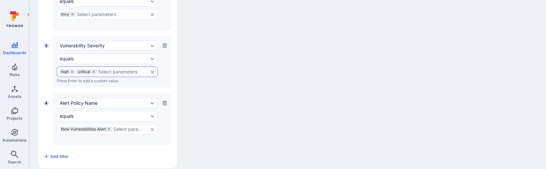
scroll to position [399, 0]
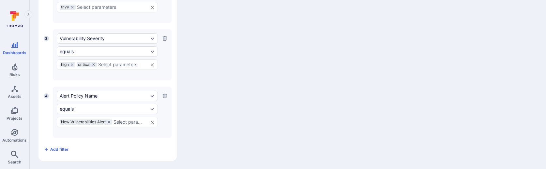
click at [162, 93] on icon "button" at bounding box center [164, 95] width 5 height 5
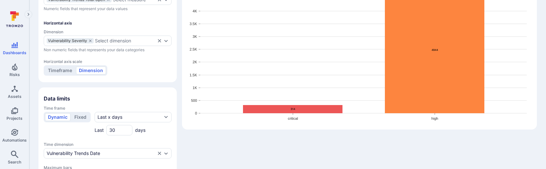
scroll to position [103, 0]
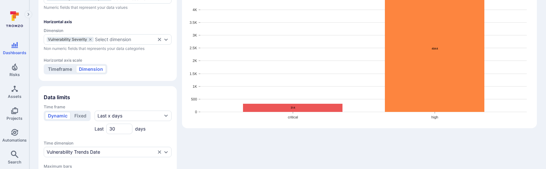
click at [62, 72] on div "Timeframe Dimension" at bounding box center [76, 69] width 64 height 10
click at [62, 67] on button "Timeframe" at bounding box center [60, 69] width 30 height 8
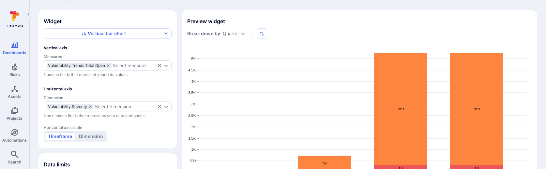
scroll to position [15, 0]
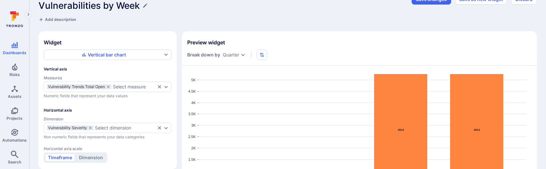
click at [238, 54] on body "Dashboards Risks Assets Projects Automations Search 0 Dashboards All dashboards…" at bounding box center [273, 69] width 546 height 169
click at [231, 90] on li "Week" at bounding box center [234, 88] width 27 height 11
type input "week"
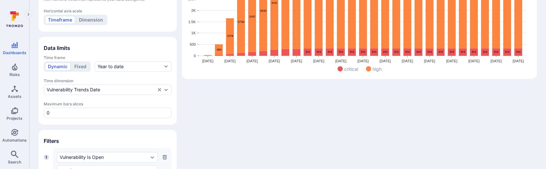
scroll to position [165, 0]
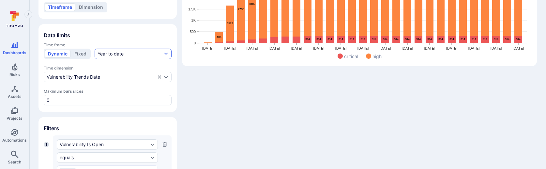
click at [110, 51] on div "Year to date" at bounding box center [111, 54] width 26 height 7
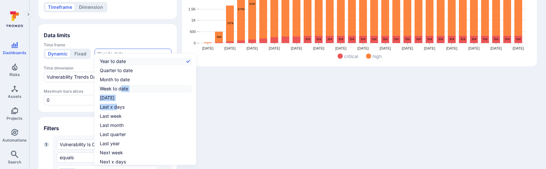
drag, startPoint x: 116, startPoint y: 109, endPoint x: 122, endPoint y: 87, distance: 22.2
click at [122, 87] on div "Year to date Quarter to date Month to date Week to date Today Last x days Last …" at bounding box center [146, 115] width 94 height 117
click at [122, 73] on div "Quarter to date" at bounding box center [116, 70] width 33 height 7
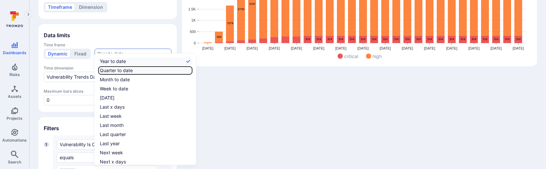
click at [191, 70] on input "Quarter to date" at bounding box center [191, 70] width 0 height 0
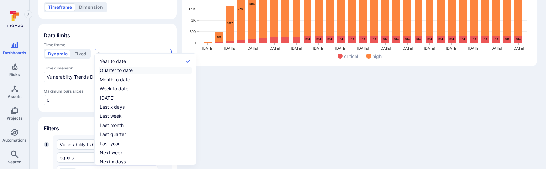
checkbox input "true"
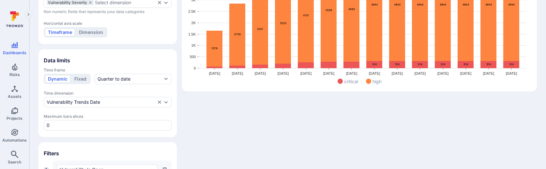
scroll to position [139, 0]
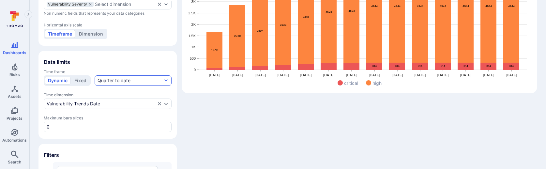
click at [119, 79] on div "Quarter to date" at bounding box center [114, 80] width 33 height 7
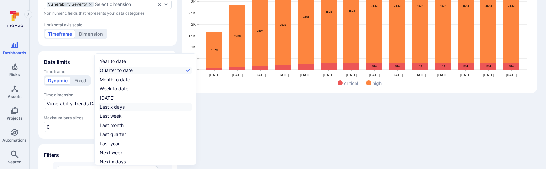
click at [125, 108] on label "Last x days" at bounding box center [146, 107] width 94 height 8
click at [191, 107] on input "Last x days" at bounding box center [191, 107] width 0 height 0
checkbox input "true"
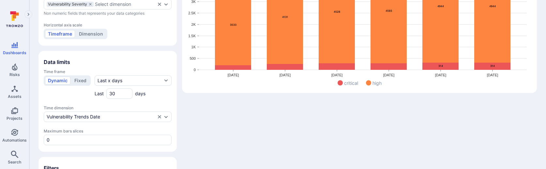
drag, startPoint x: 120, startPoint y: 95, endPoint x: 81, endPoint y: 90, distance: 38.9
click at [81, 89] on div "Dynamic Fixed Last x days Last 30 days" at bounding box center [108, 86] width 128 height 23
click at [252, 112] on div "Widget Vertical bar chart Vertical axis Measures Vulnerability Trends Total Ope…" at bounding box center [287, 136] width 499 height 457
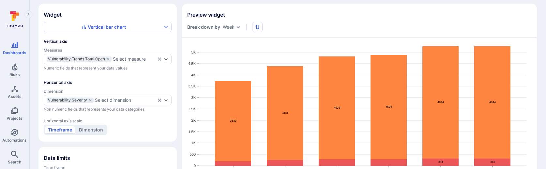
scroll to position [0, 0]
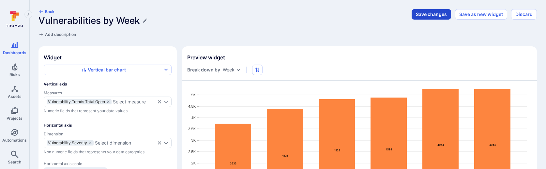
click at [430, 16] on button "Save changes" at bounding box center [431, 14] width 39 height 10
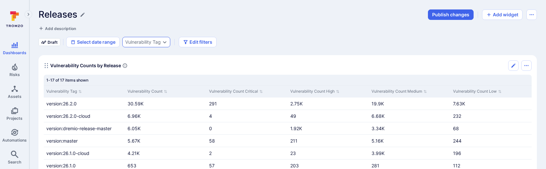
click at [147, 41] on div "Vulnerability Tag" at bounding box center [143, 41] width 36 height 5
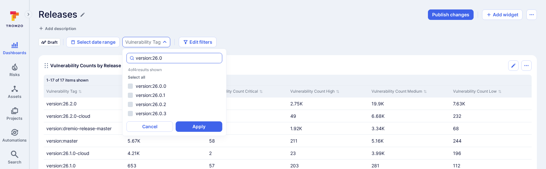
type input "version:26.0"
click at [155, 107] on li "version:26.0.2" at bounding box center [175, 104] width 96 height 8
click at [196, 129] on button "Apply" at bounding box center [199, 126] width 47 height 10
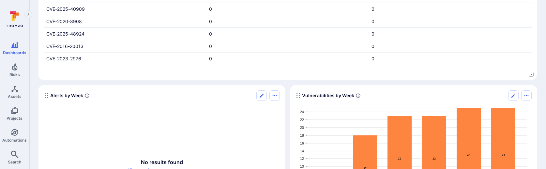
scroll to position [1252, 0]
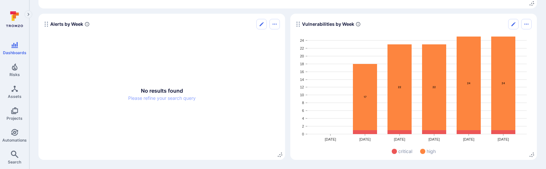
click at [361, 110] on icon "Widget" at bounding box center [365, 97] width 24 height 66
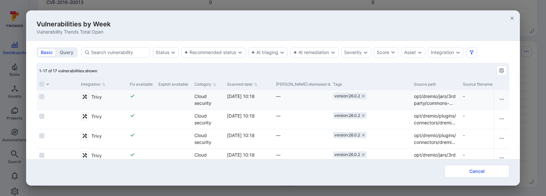
scroll to position [0, 655]
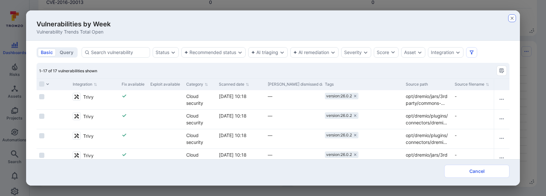
click at [512, 18] on icon "button" at bounding box center [512, 18] width 5 height 5
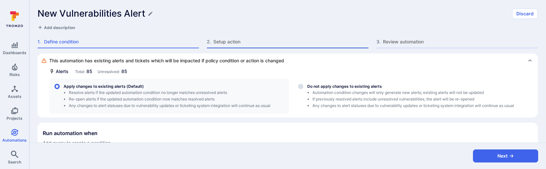
click at [333, 39] on span "Setup action" at bounding box center [290, 41] width 155 height 7
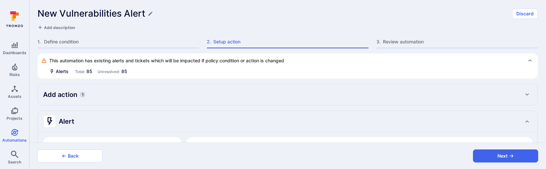
type textarea "x"
click at [306, 74] on div "Alerts Total: 85 Unresolved: 85" at bounding box center [291, 71] width 484 height 7
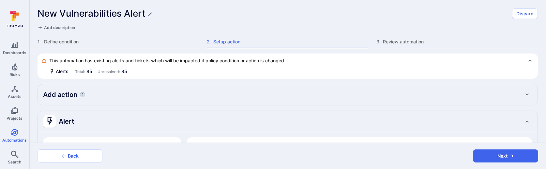
type textarea "x"
click at [305, 93] on div "Add action 1" at bounding box center [287, 94] width 489 height 10
type textarea "x"
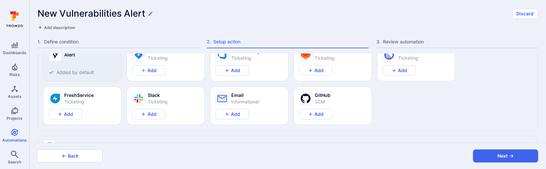
scroll to position [100, 0]
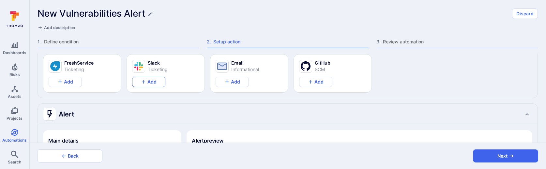
click at [148, 79] on button "Add" at bounding box center [148, 82] width 33 height 10
type textarea "x"
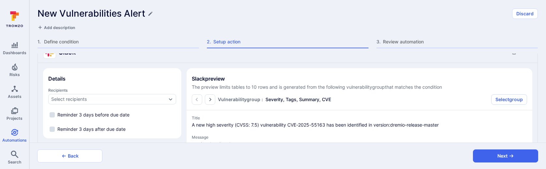
scroll to position [581, 0]
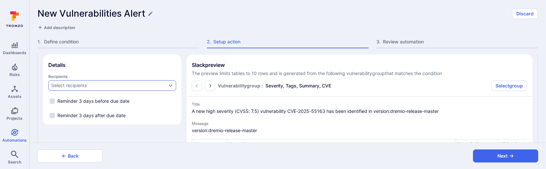
click at [98, 83] on div "Select recipients" at bounding box center [108, 85] width 115 height 5
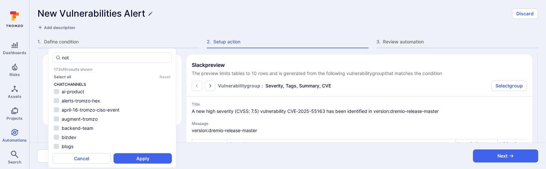
scroll to position [0, 0]
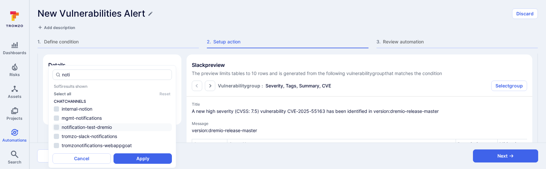
click at [105, 128] on span "notification-test-dremio" at bounding box center [87, 127] width 50 height 6
type input "noti"
click at [125, 157] on button "Apply" at bounding box center [143, 158] width 58 height 10
type textarea "x"
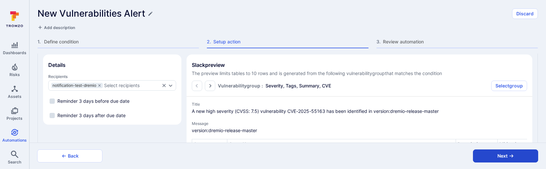
click at [496, 154] on button "Next" at bounding box center [505, 155] width 65 height 13
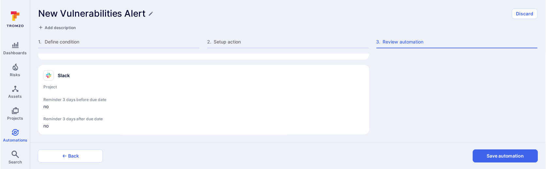
scroll to position [235, 0]
click at [488, 156] on button "Save automation" at bounding box center [505, 155] width 65 height 13
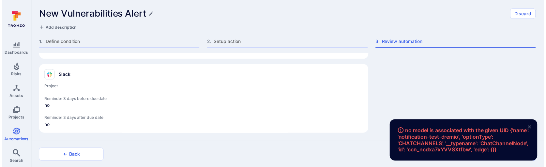
scroll to position [261, 0]
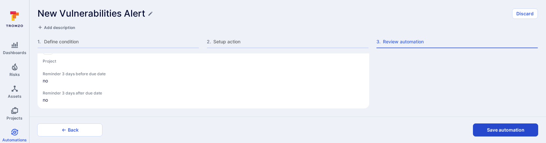
click at [486, 132] on button "Save automation" at bounding box center [505, 130] width 65 height 13
